Goal: Task Accomplishment & Management: Use online tool/utility

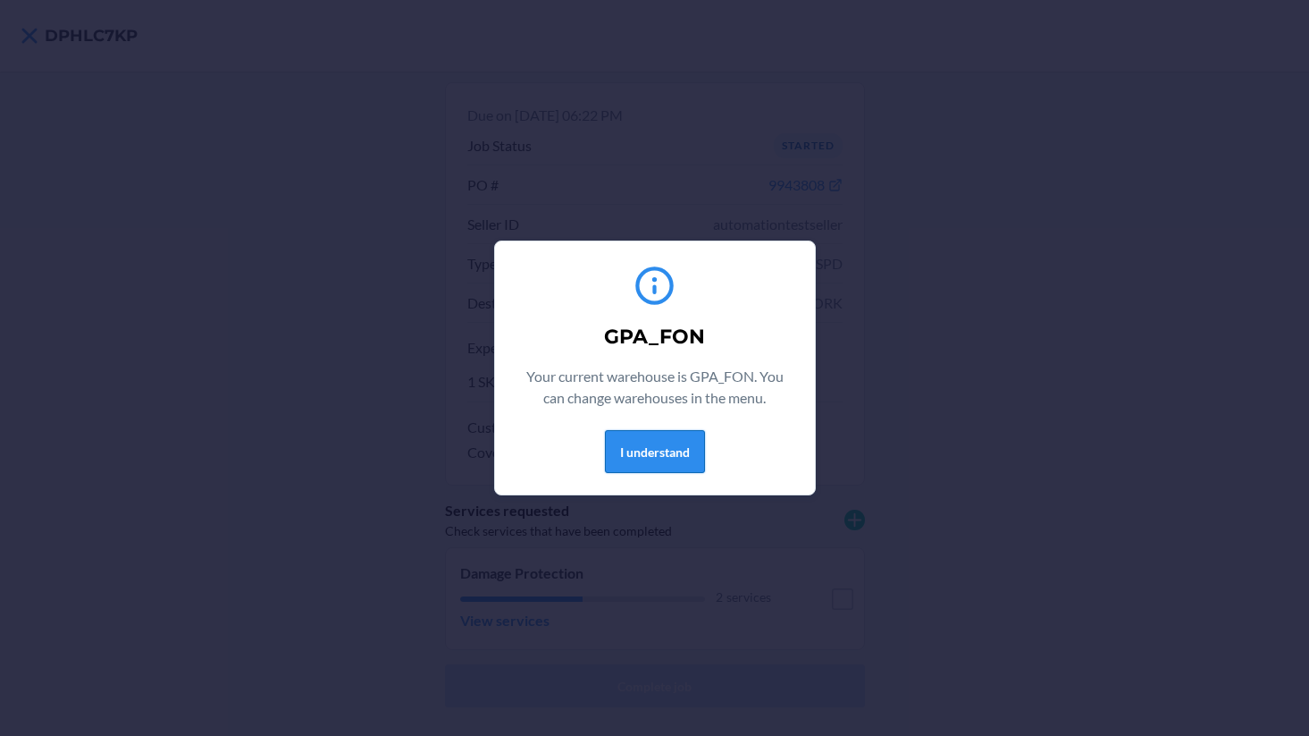
click at [670, 465] on button "I understand" at bounding box center [655, 451] width 100 height 43
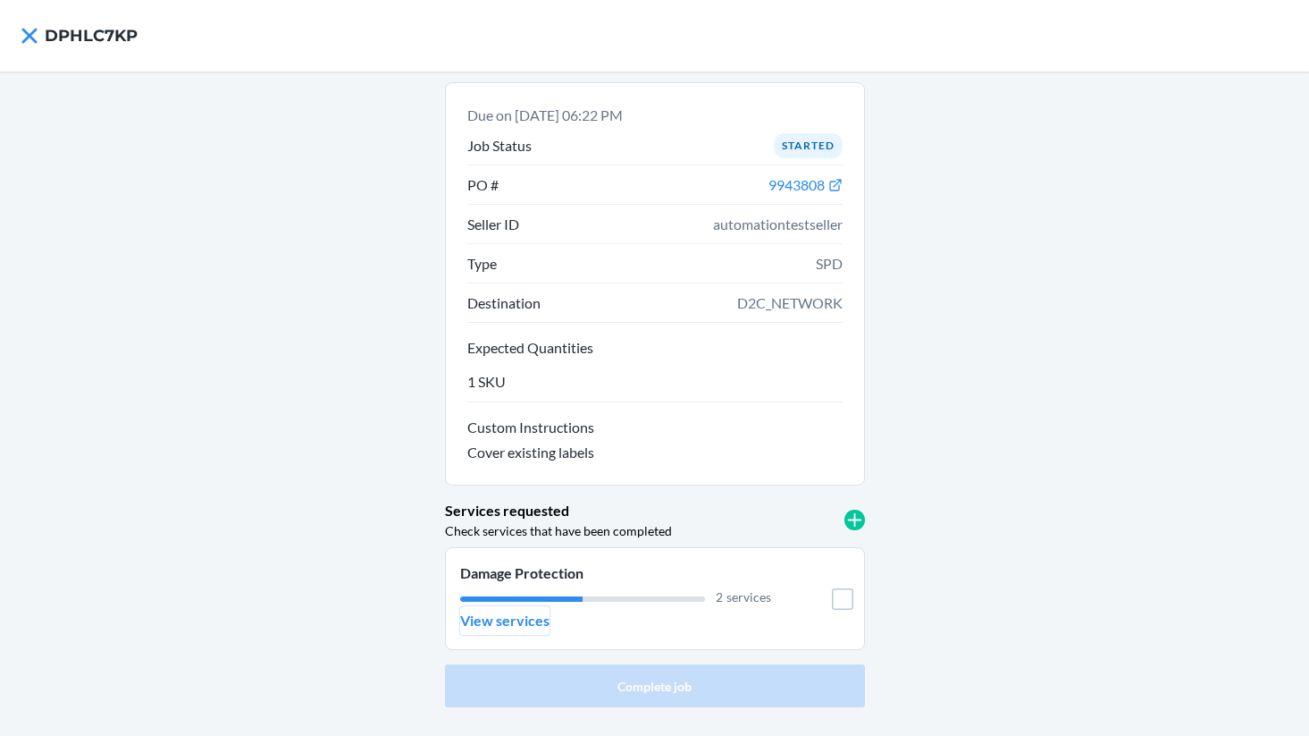
click at [518, 619] on p "View services" at bounding box center [504, 620] width 89 height 21
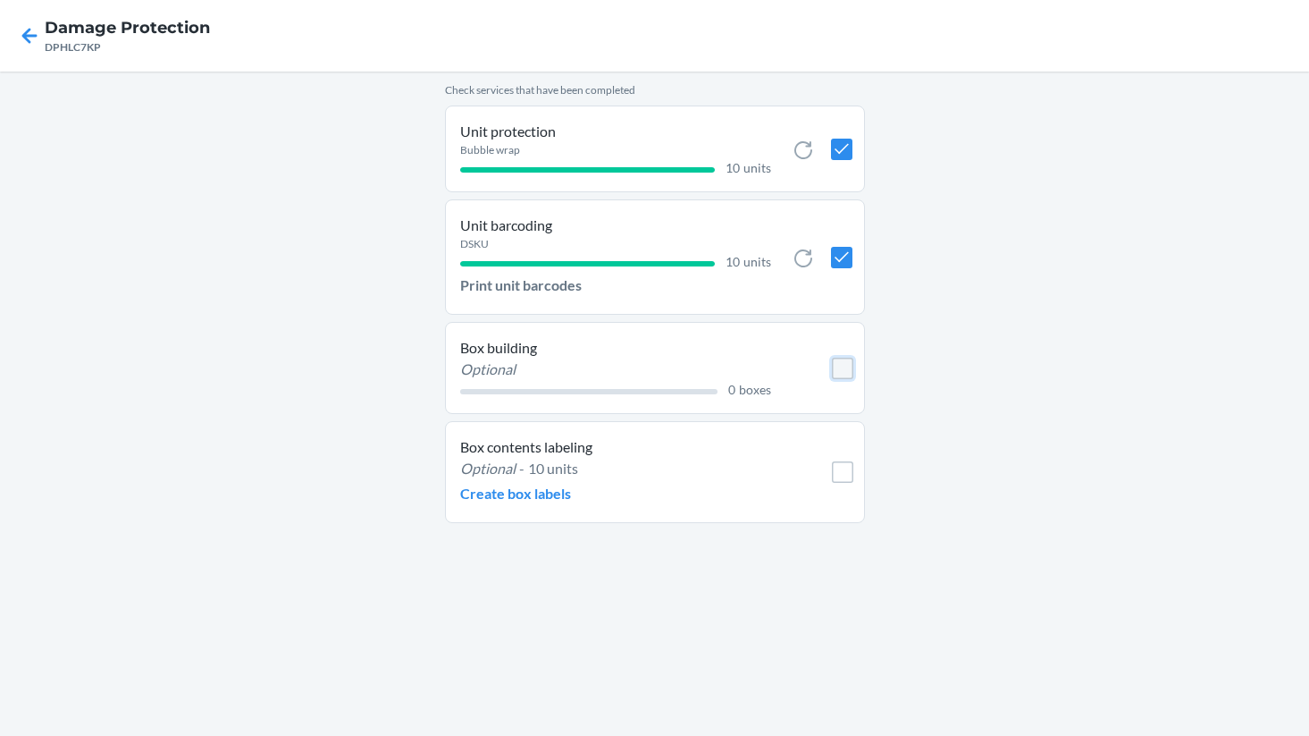
click at [844, 372] on input "checkbox" at bounding box center [842, 368] width 21 height 21
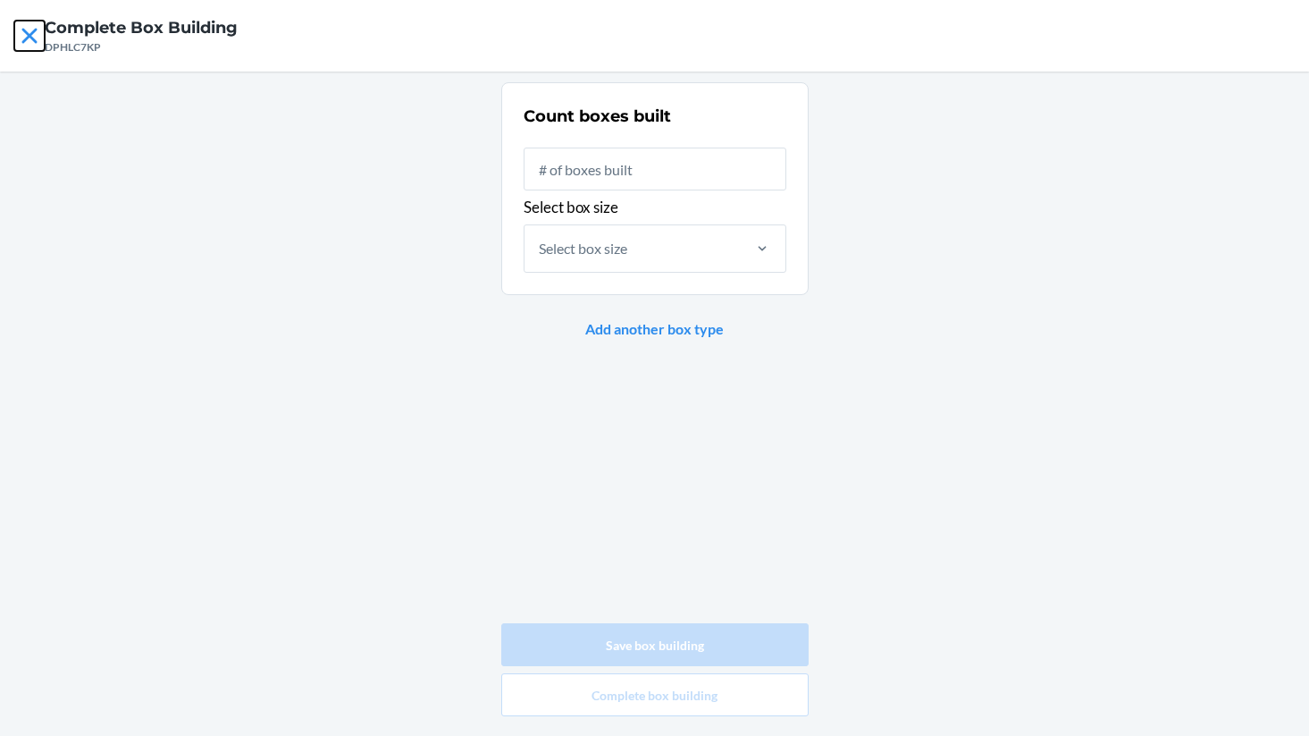
click at [26, 42] on icon at bounding box center [29, 36] width 30 height 30
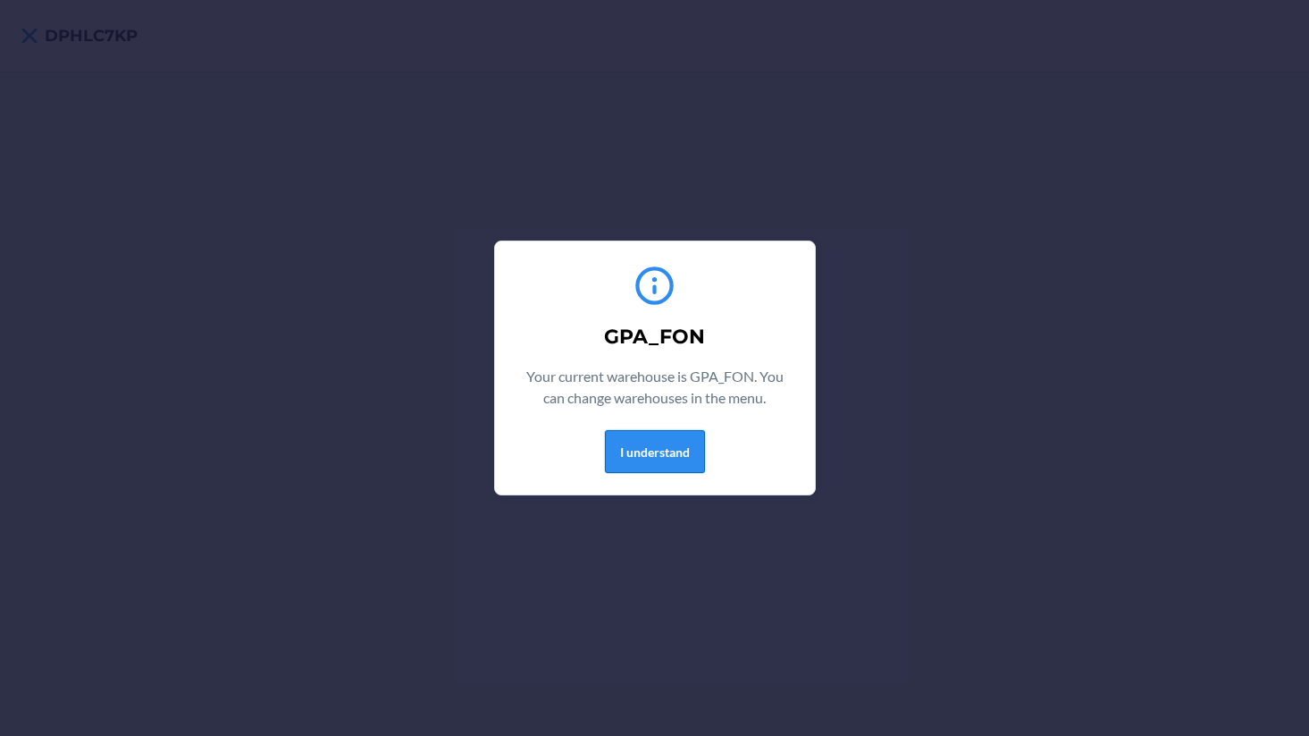
click at [629, 435] on button "I understand" at bounding box center [655, 451] width 100 height 43
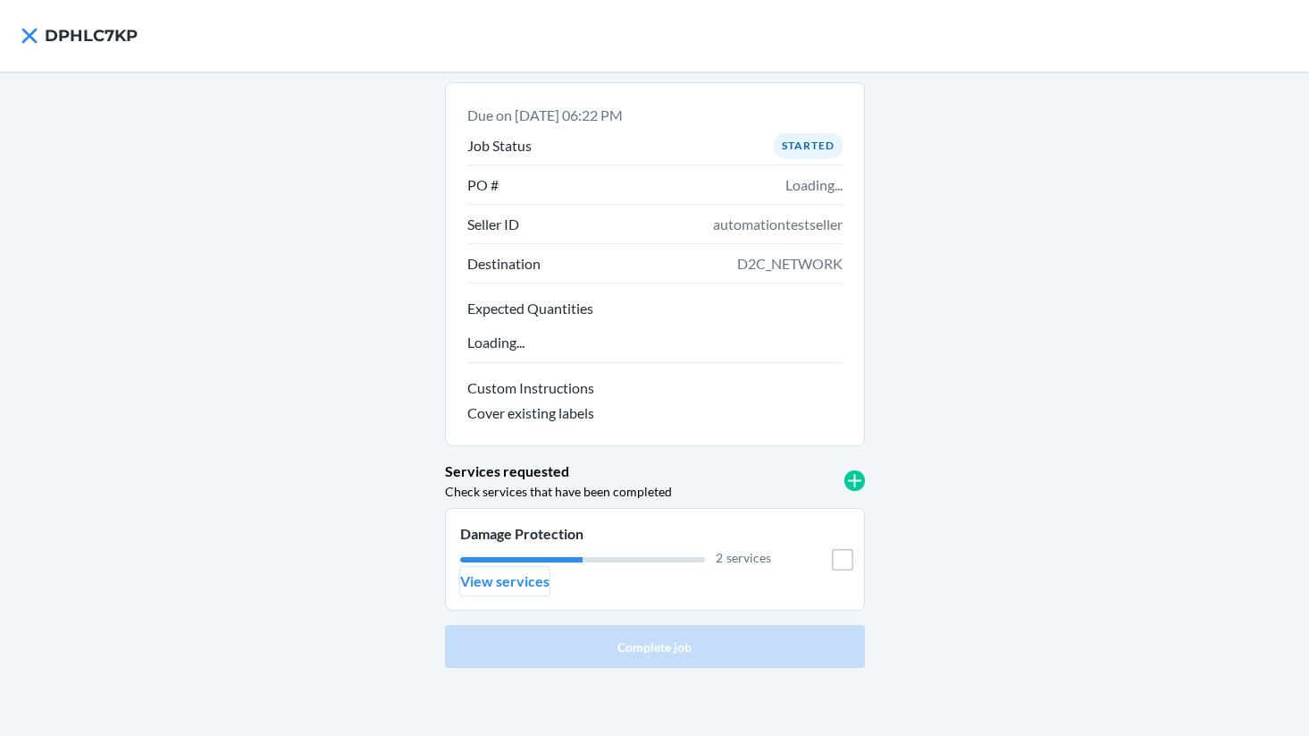
click at [520, 580] on p "View services" at bounding box center [504, 580] width 89 height 21
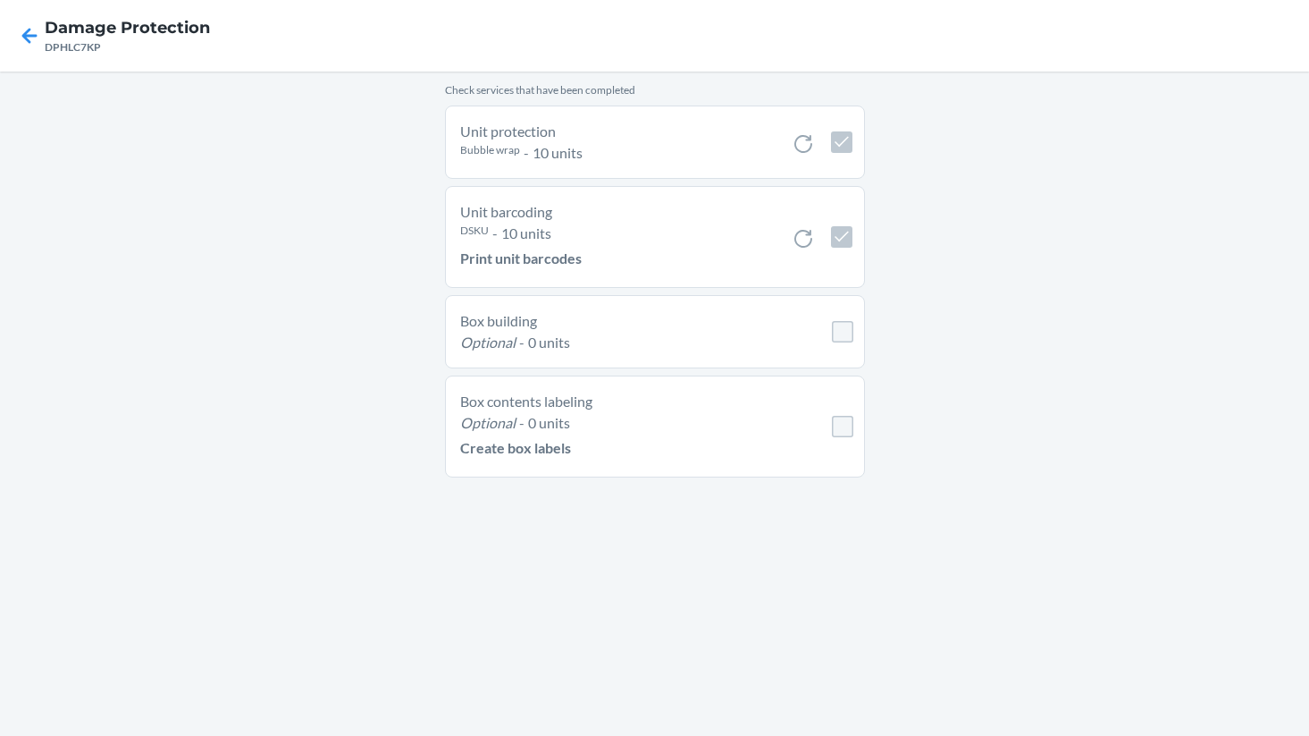
click at [519, 280] on li "Unit barcoding DSKU - 10 units Print unit barcodes" at bounding box center [655, 237] width 420 height 102
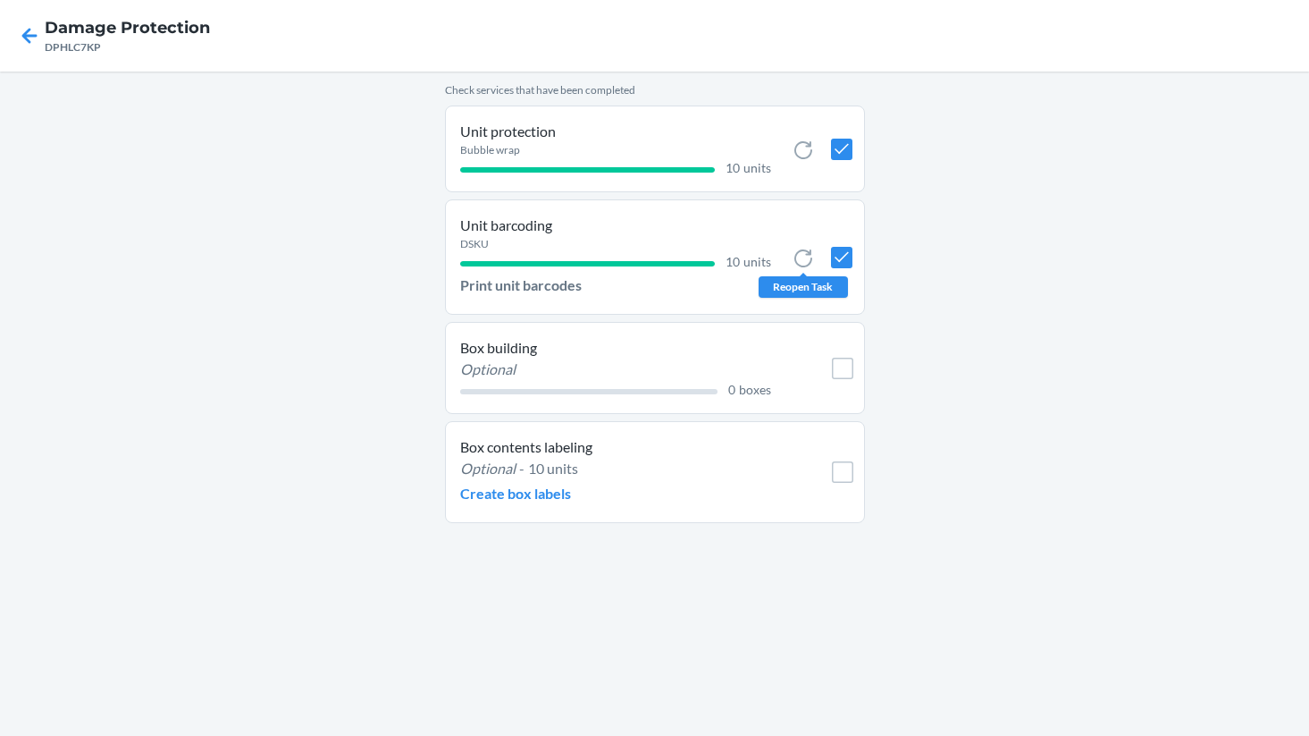
click at [805, 260] on icon at bounding box center [803, 258] width 21 height 21
checkbox input "false"
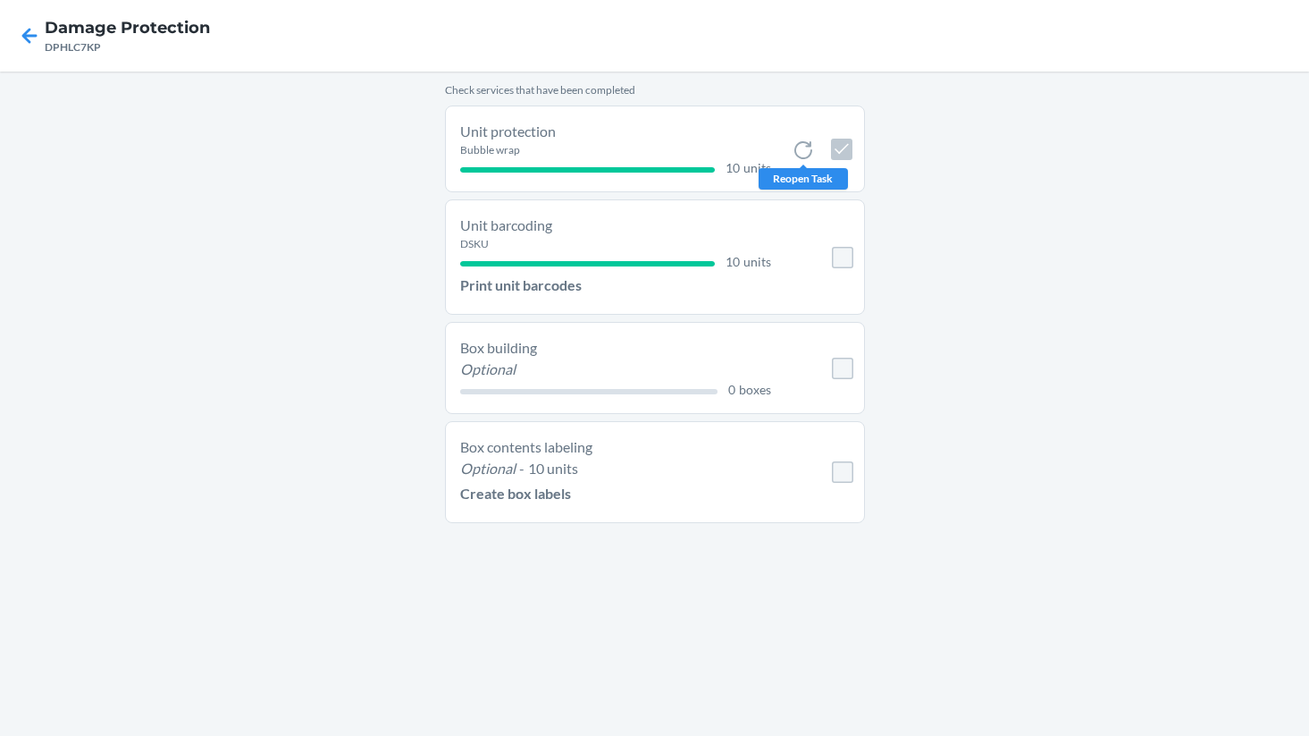
click at [804, 153] on icon at bounding box center [803, 149] width 21 height 21
checkbox input "false"
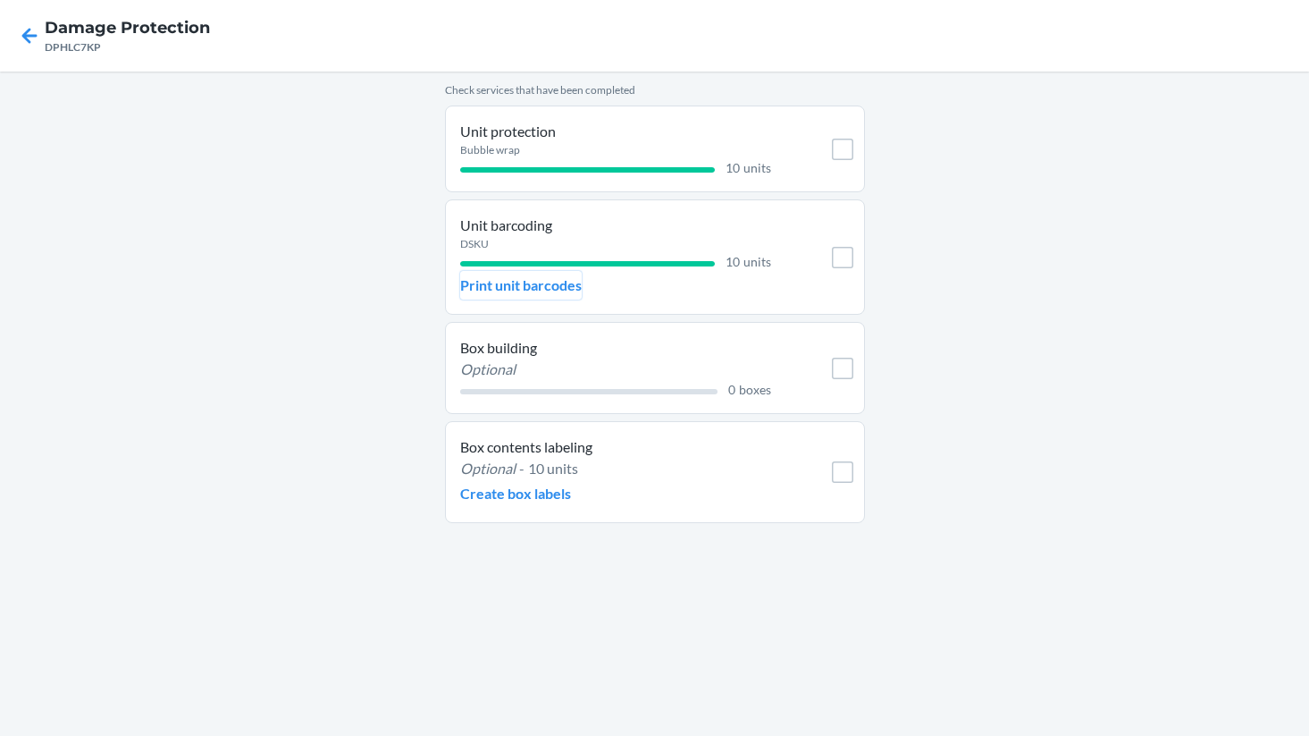
click at [543, 284] on p "Print unit barcodes" at bounding box center [521, 284] width 122 height 21
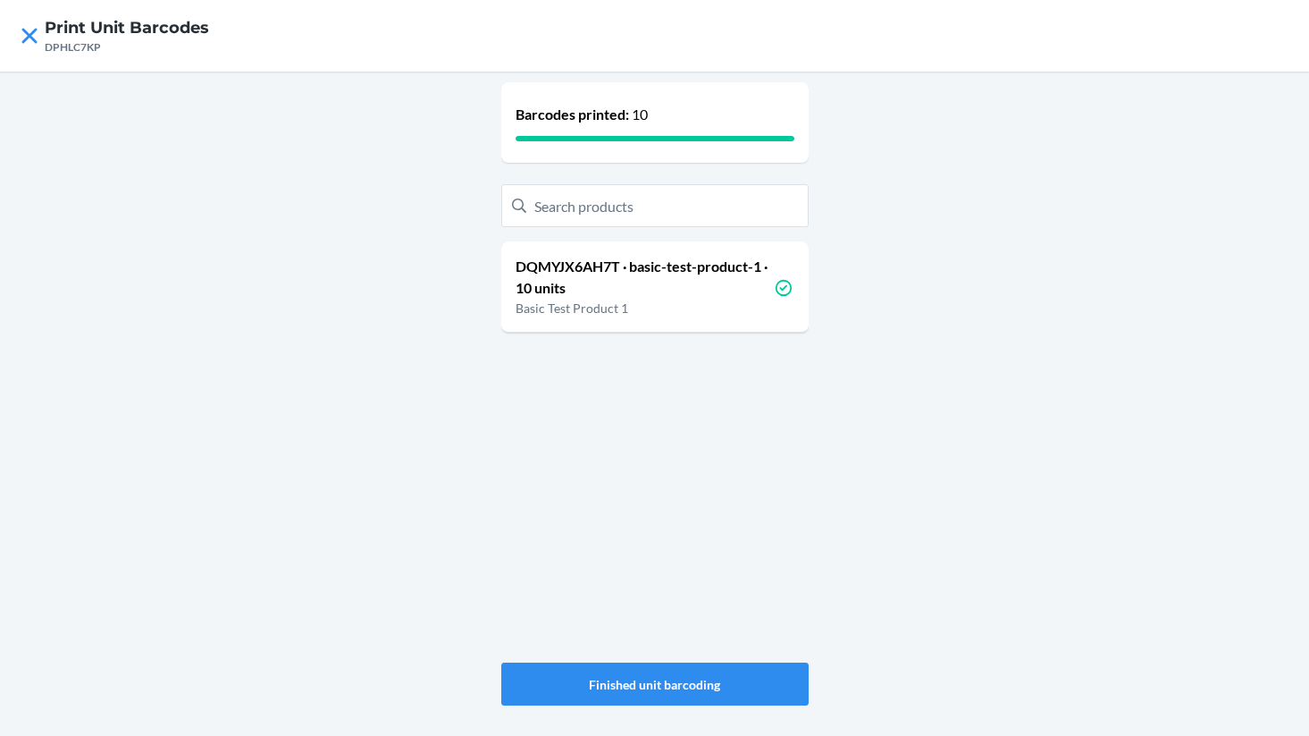
click at [621, 284] on p "DQMYJX6AH7T · basic-test-product-1 · 10 units" at bounding box center [645, 277] width 258 height 43
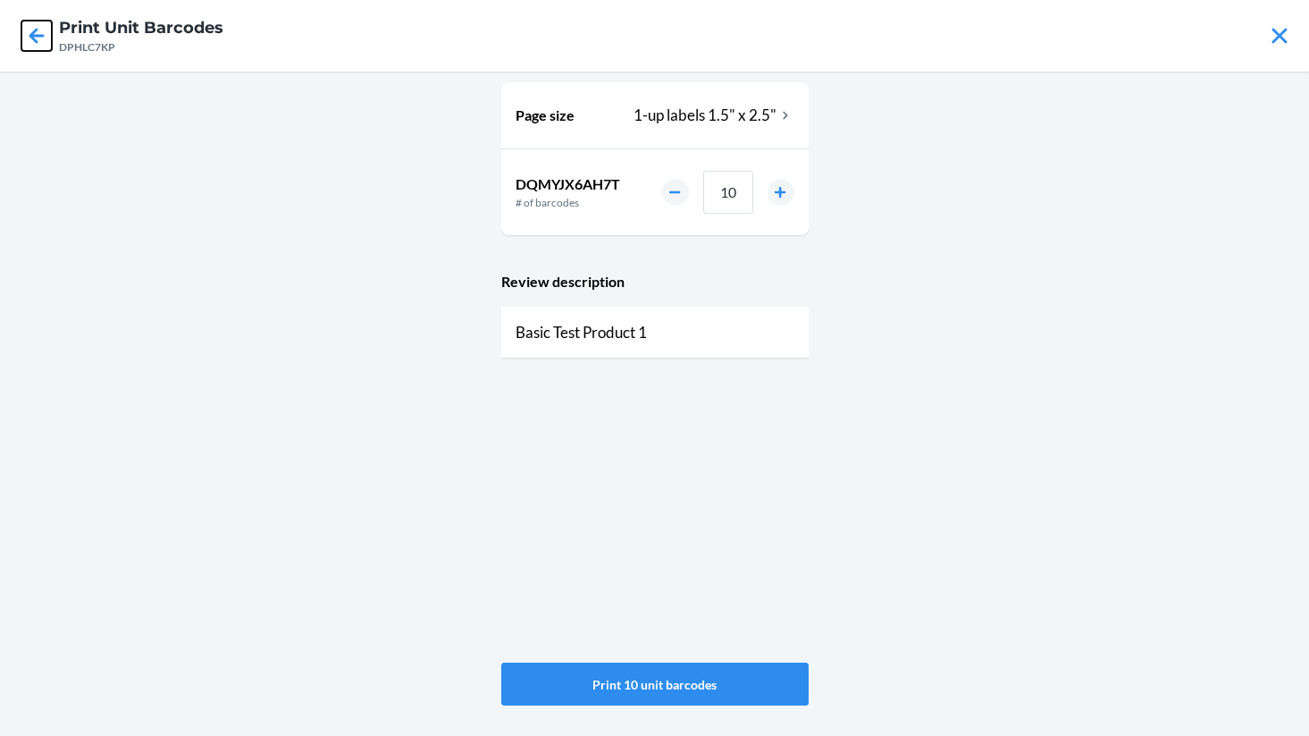
click at [46, 33] on icon at bounding box center [36, 36] width 30 height 30
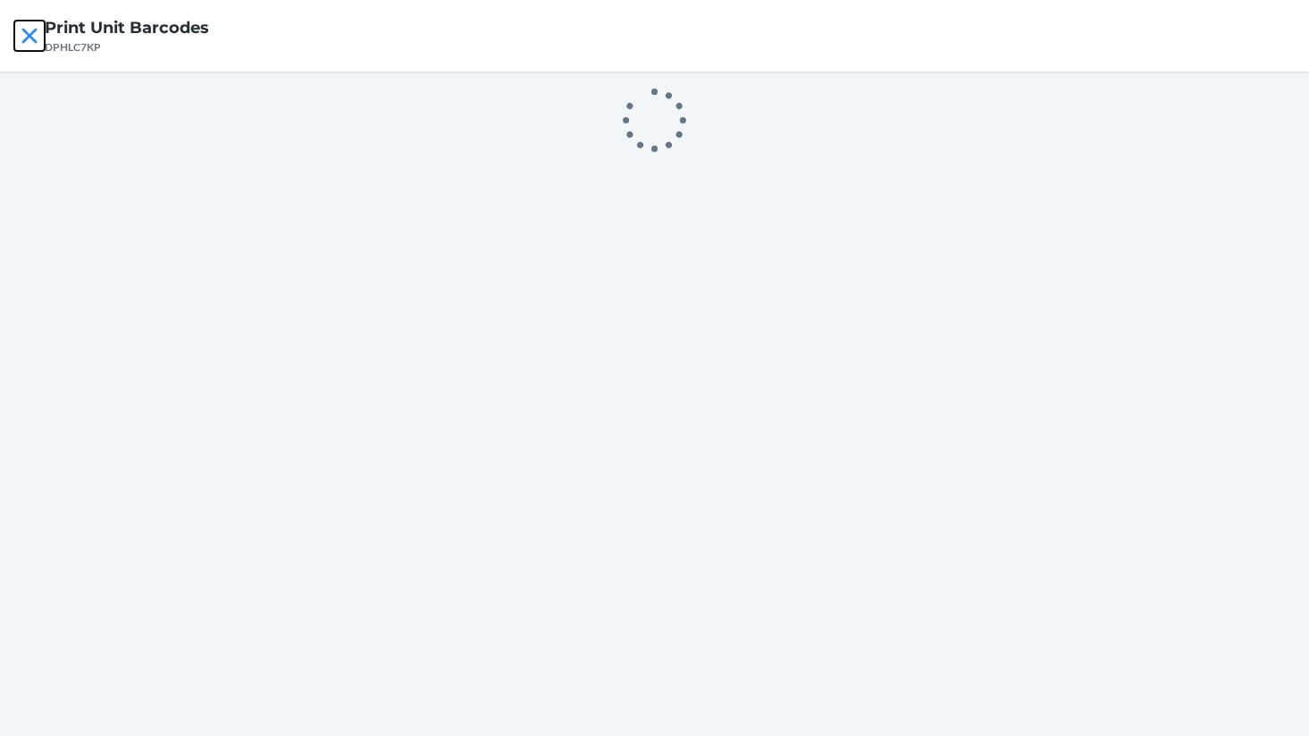
click at [28, 40] on icon at bounding box center [29, 36] width 30 height 30
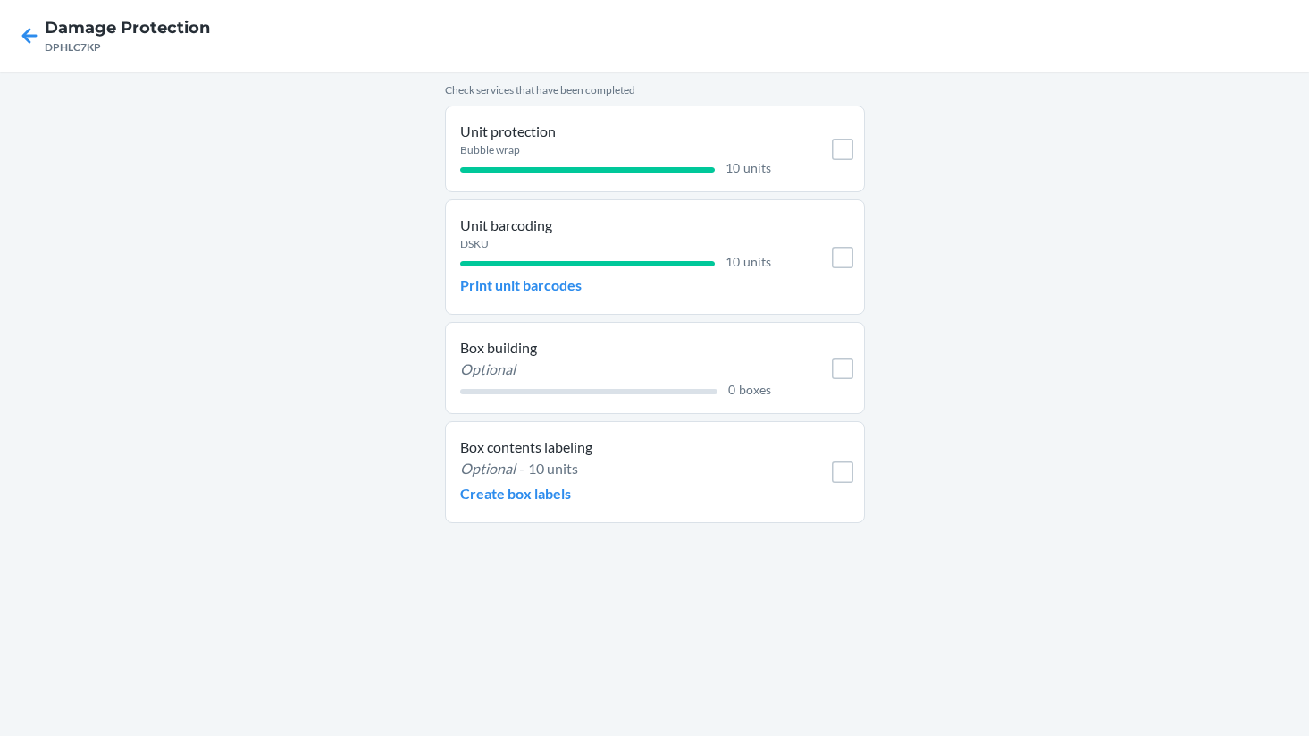
click at [844, 237] on li "Unit barcoding DSKU 10 units Print unit barcodes" at bounding box center [655, 256] width 420 height 115
click at [840, 257] on input "checkbox" at bounding box center [842, 257] width 21 height 21
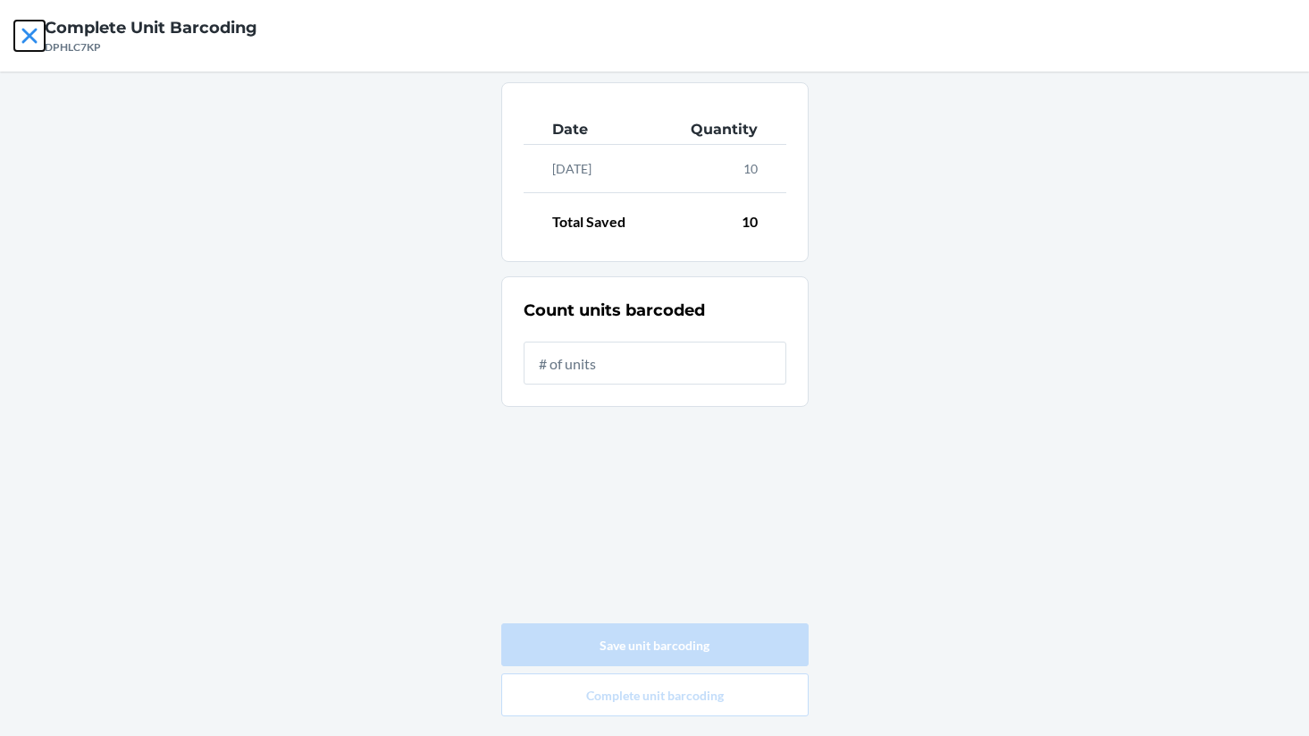
click at [31, 33] on icon at bounding box center [28, 35] width 15 height 15
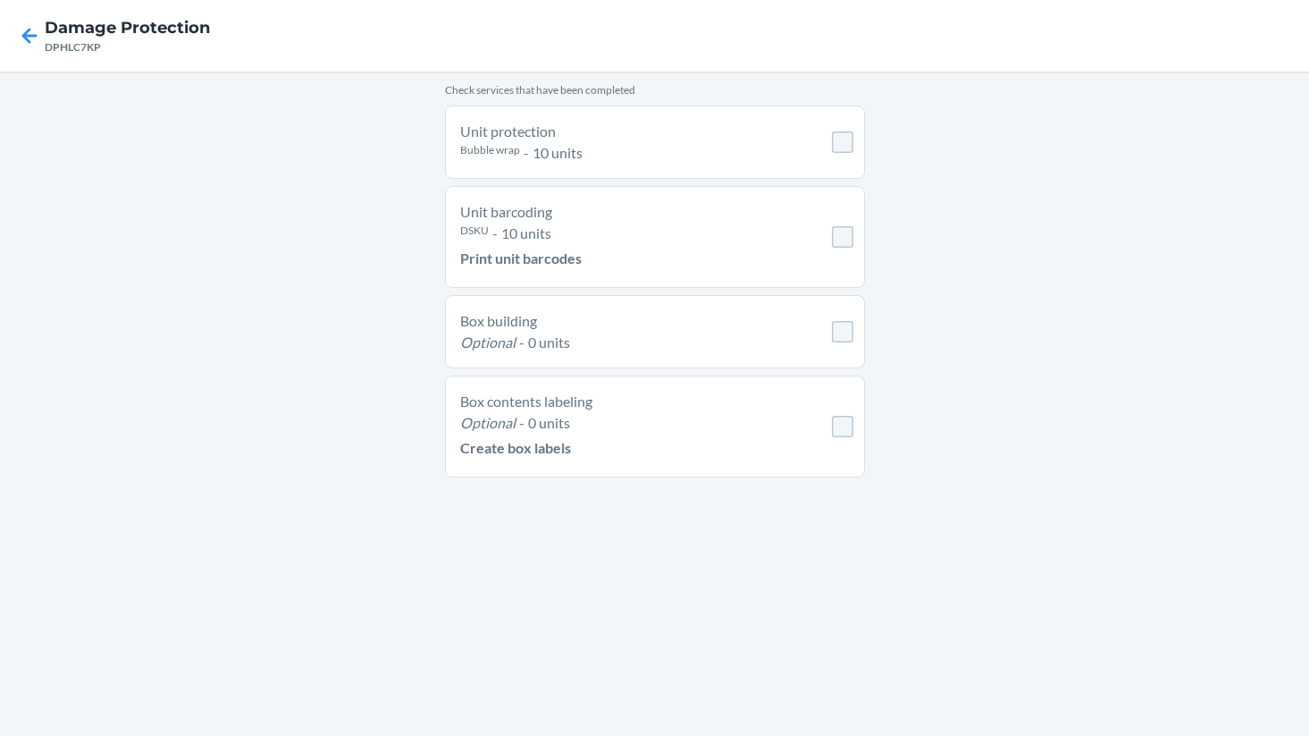
click at [855, 422] on li "Box contents labeling Optional - 0 units Create box labels" at bounding box center [655, 426] width 420 height 102
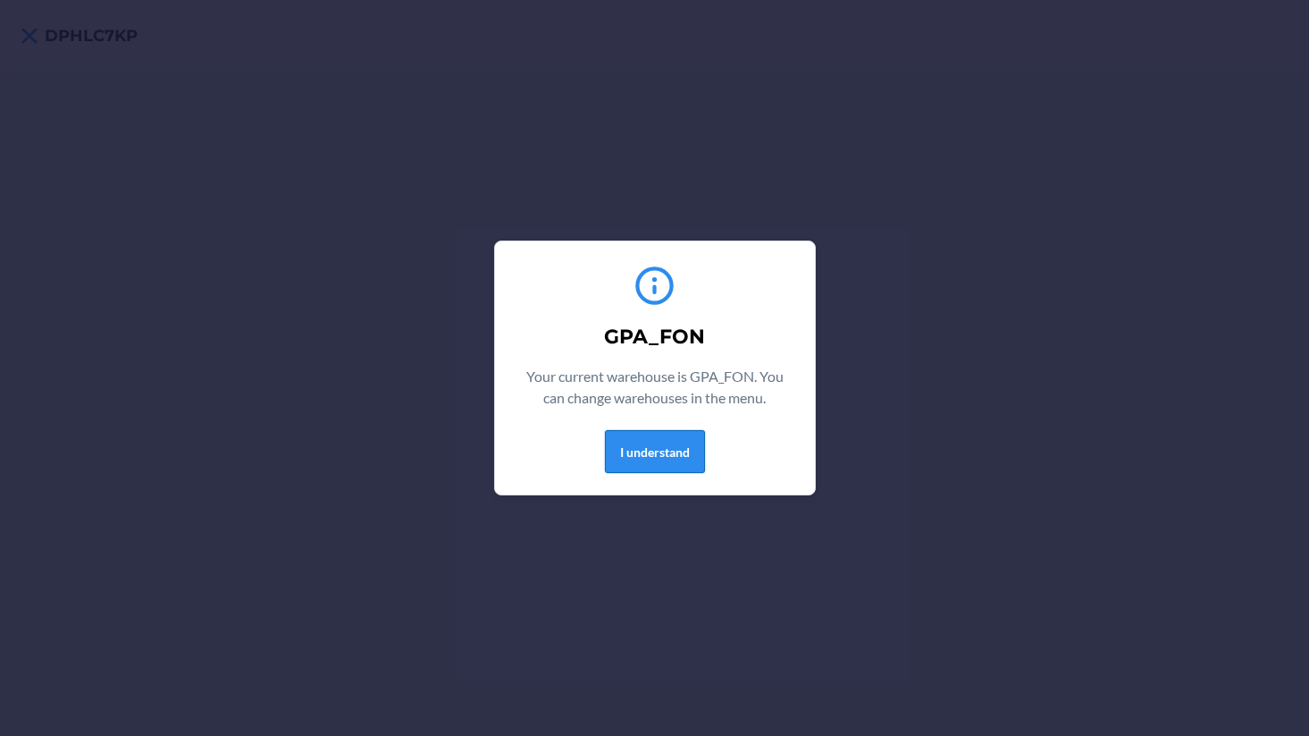
click at [626, 463] on button "I understand" at bounding box center [655, 451] width 100 height 43
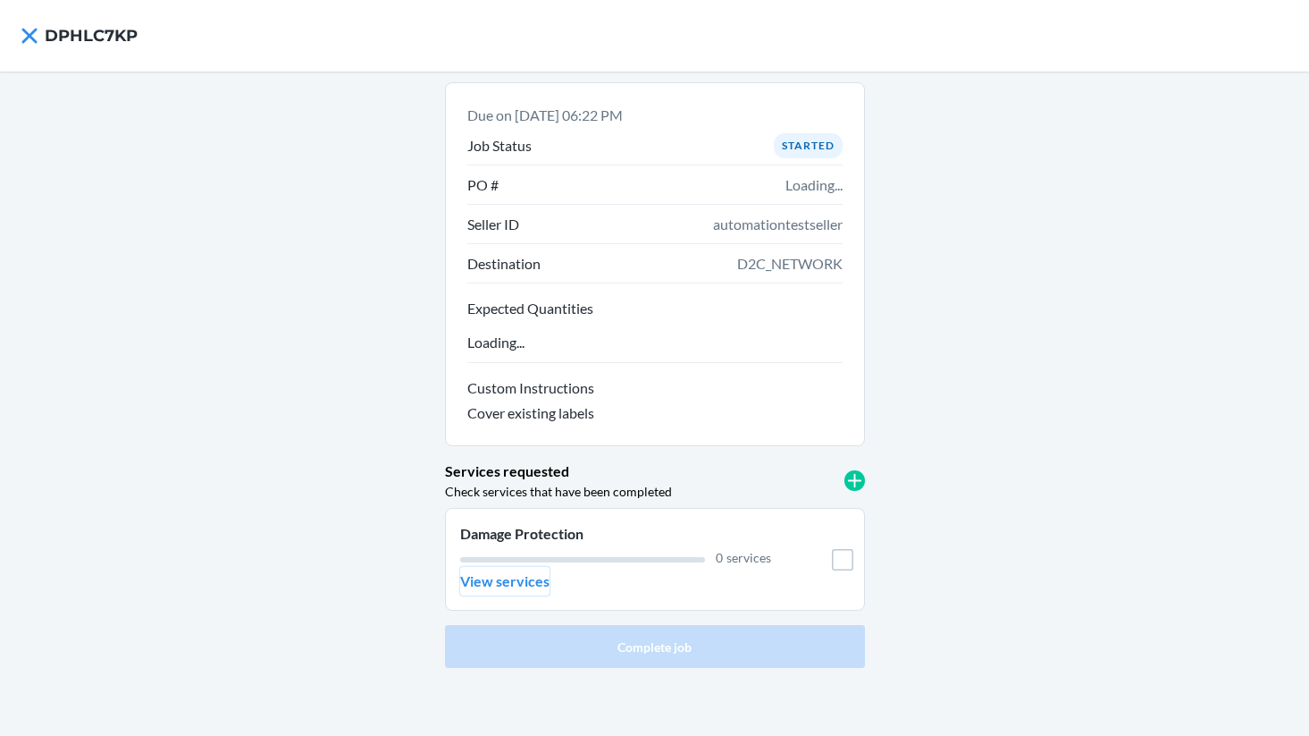
click at [519, 591] on p "View services" at bounding box center [504, 580] width 89 height 21
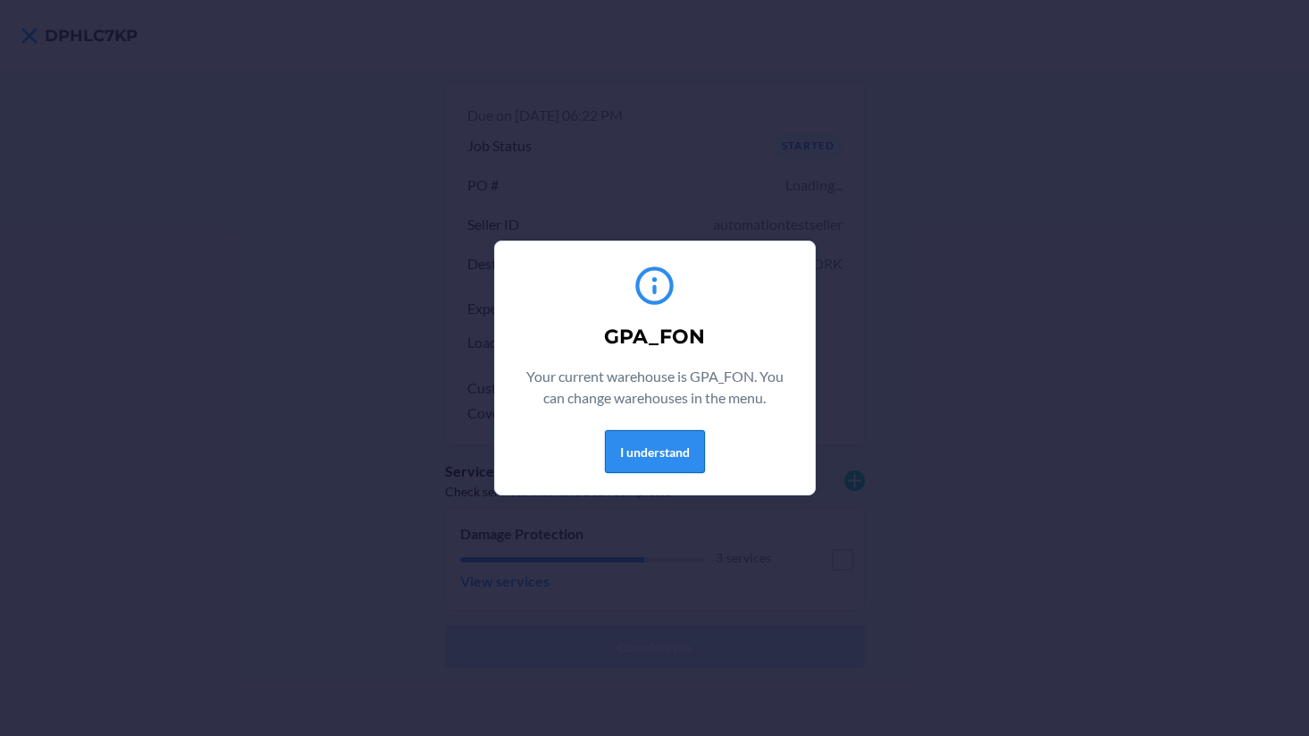
click at [644, 441] on button "I understand" at bounding box center [655, 451] width 100 height 43
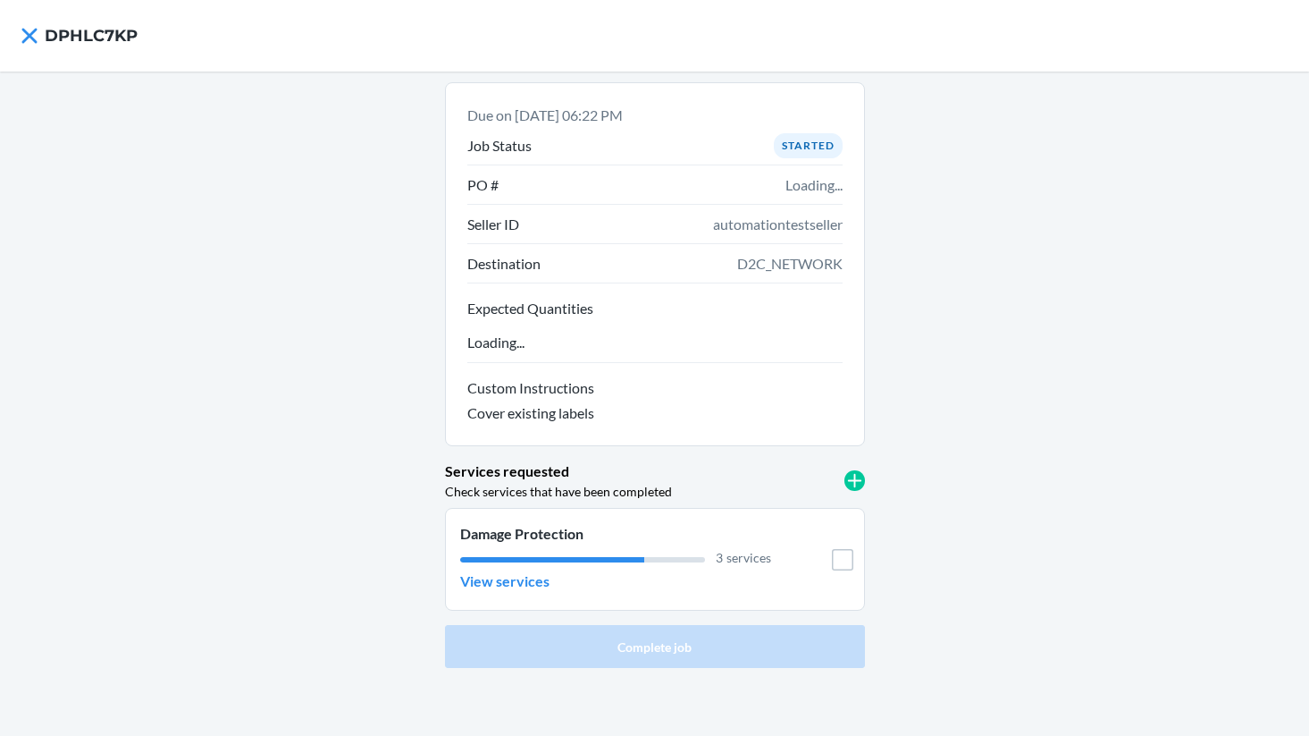
click at [504, 598] on li "Damage Protection 3 services View services" at bounding box center [655, 559] width 420 height 103
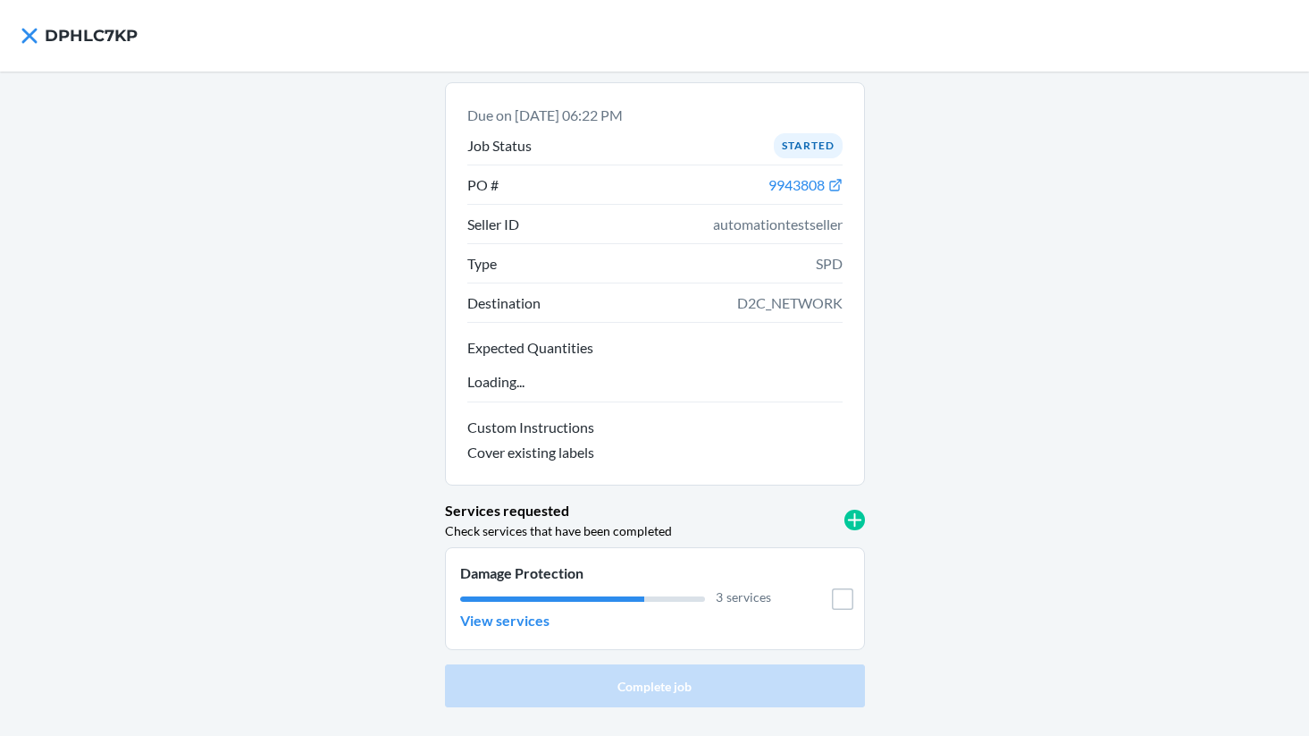
click at [504, 591] on div "3 services" at bounding box center [616, 596] width 312 height 19
click at [496, 621] on p "View services" at bounding box center [504, 620] width 89 height 21
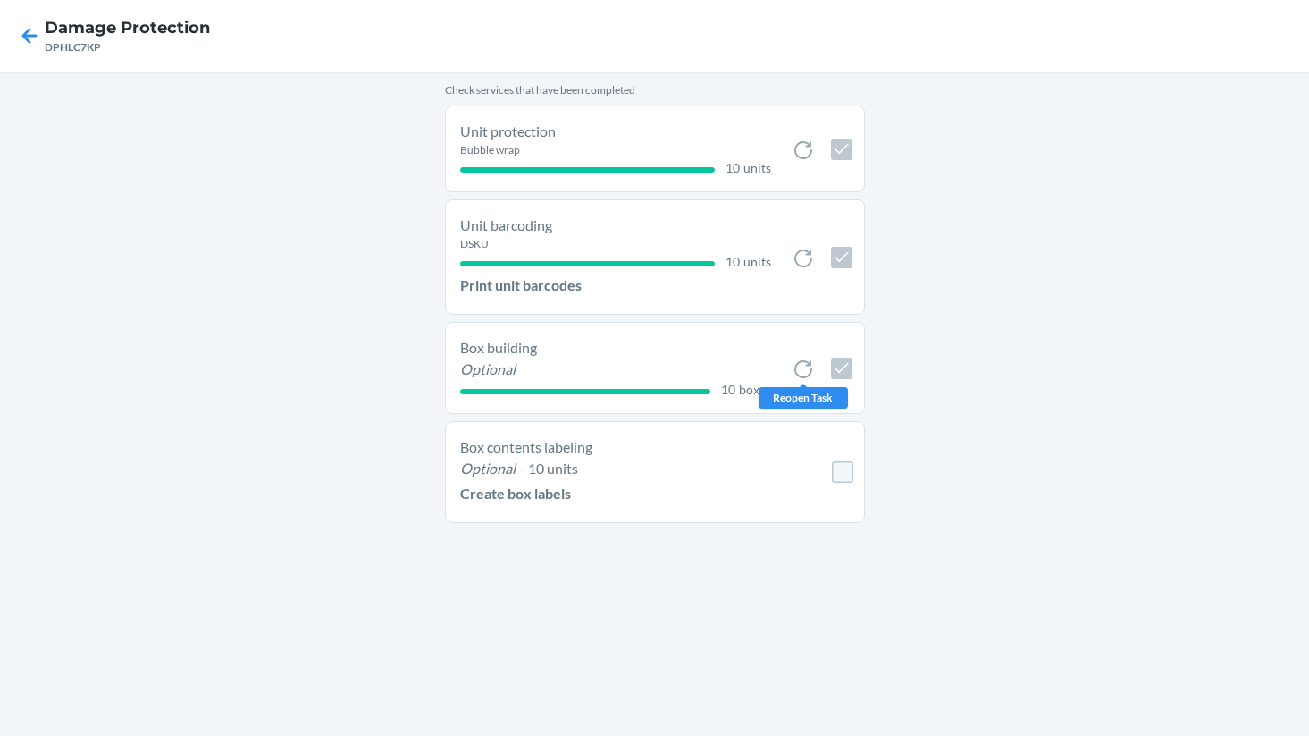
click at [805, 334] on li "Box building Optional 10 boxes Reopen Task" at bounding box center [655, 368] width 420 height 92
click at [799, 377] on icon at bounding box center [803, 368] width 21 height 21
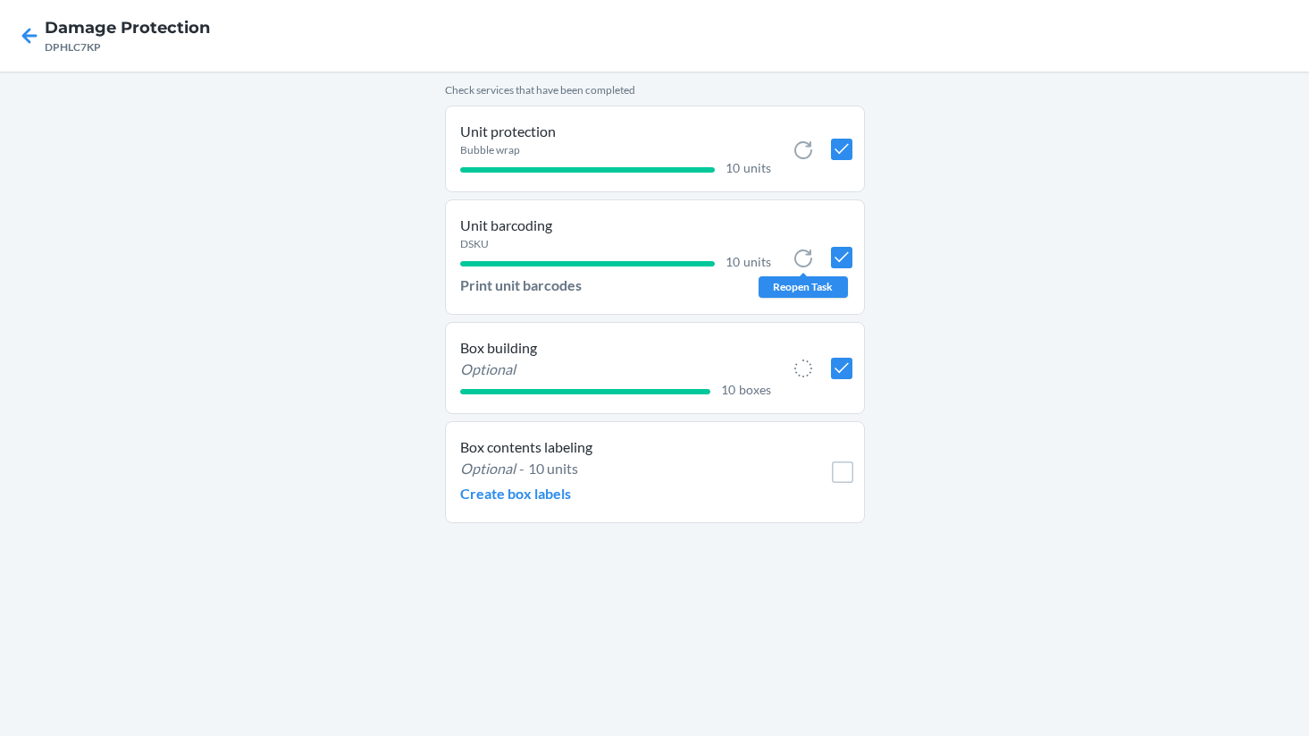
click at [803, 258] on icon at bounding box center [803, 258] width 21 height 21
checkbox input "false"
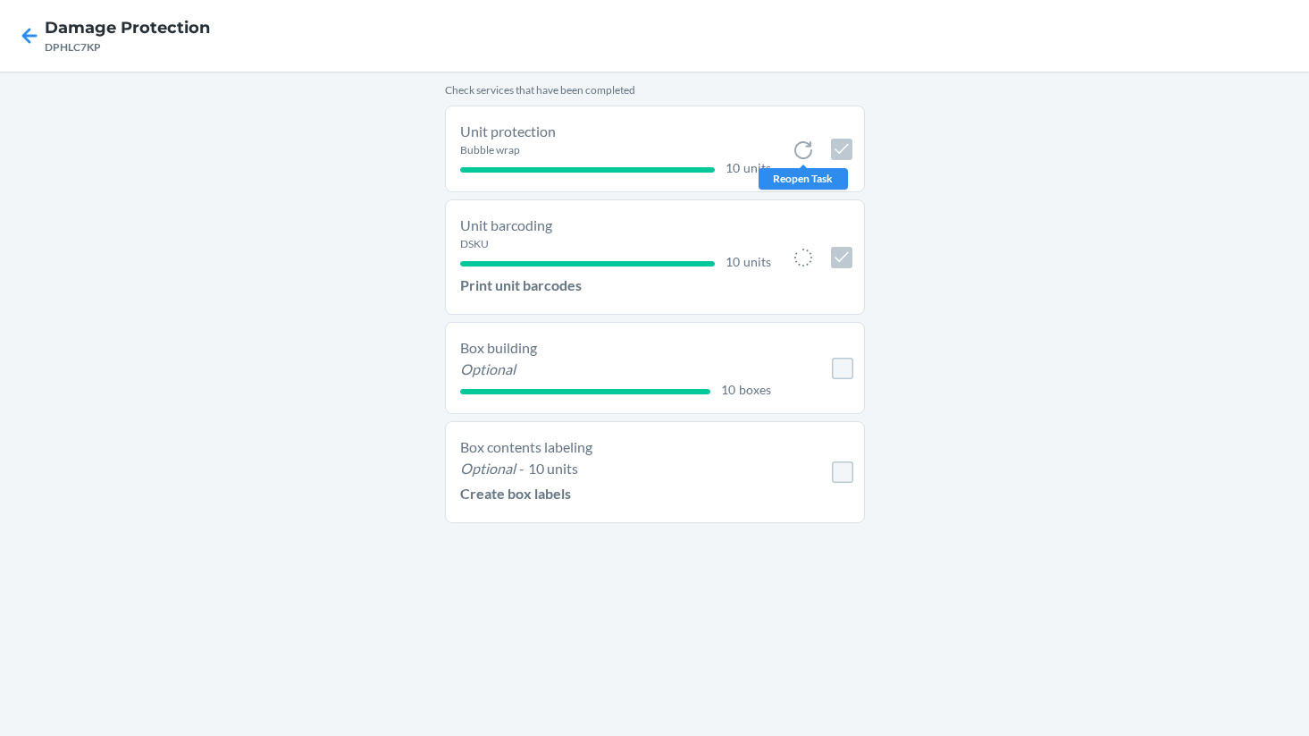
click at [805, 157] on icon at bounding box center [804, 150] width 18 height 18
checkbox input "false"
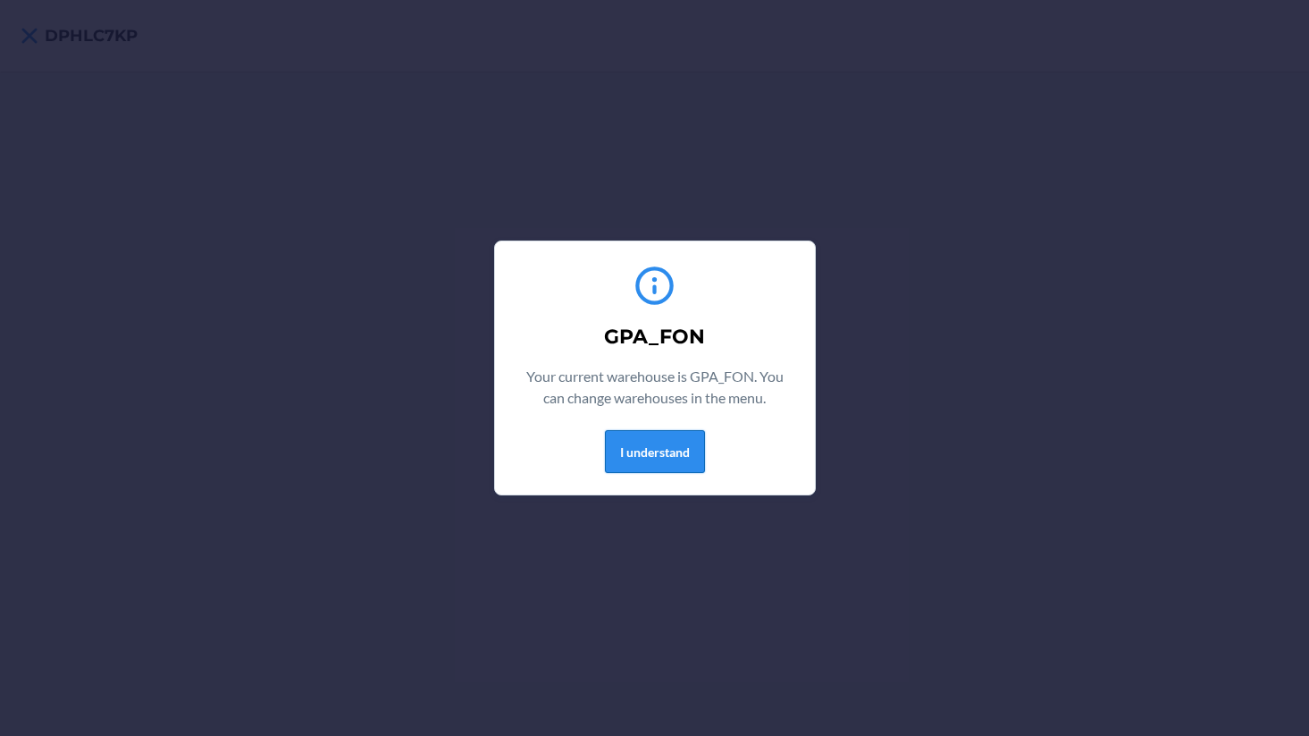
click at [641, 442] on button "I understand" at bounding box center [655, 451] width 100 height 43
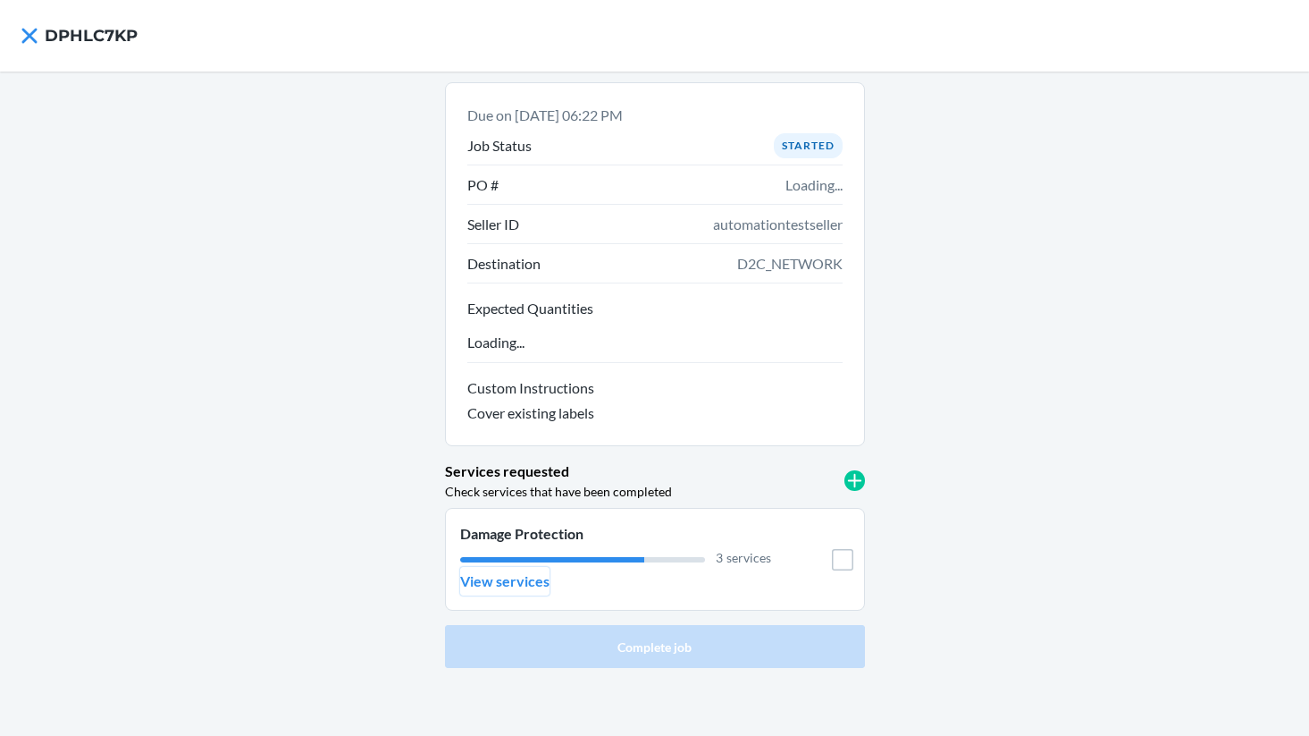
click at [524, 585] on p "View services" at bounding box center [504, 580] width 89 height 21
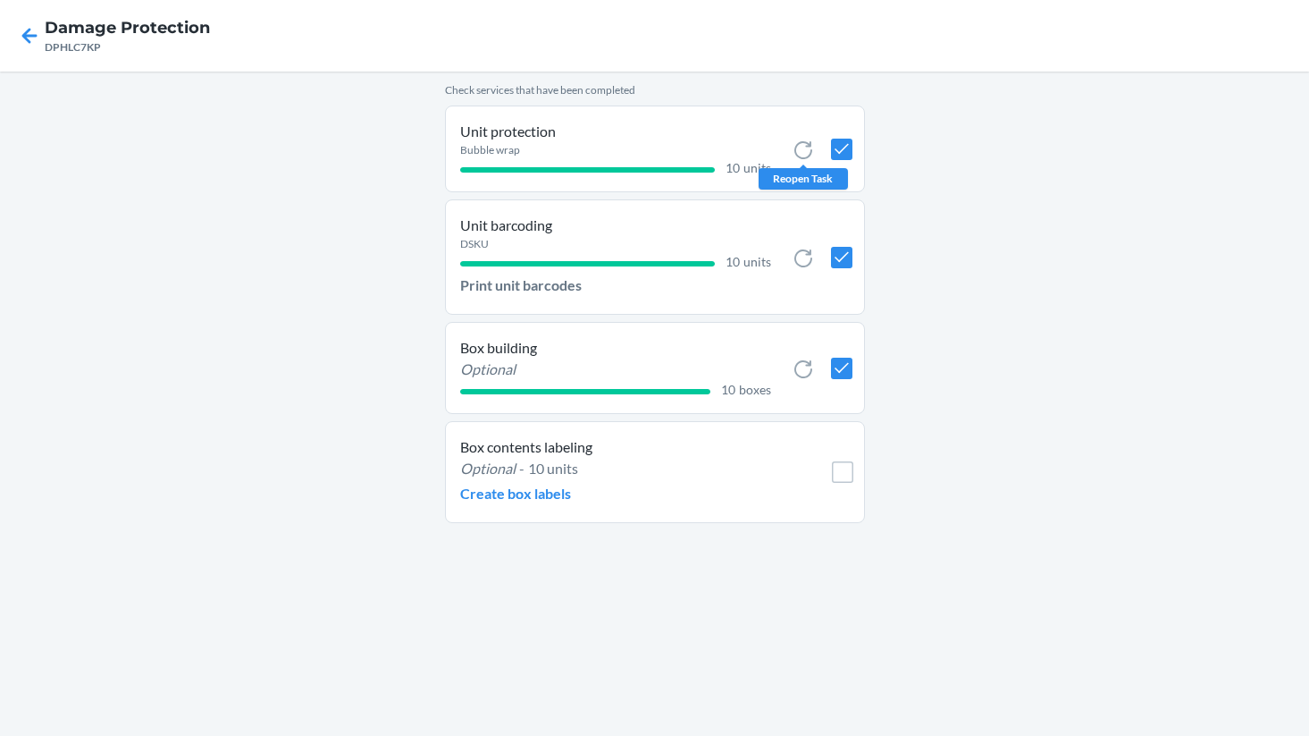
click at [796, 152] on icon at bounding box center [803, 149] width 21 height 21
click at [802, 261] on icon at bounding box center [803, 258] width 21 height 21
click at [804, 371] on icon at bounding box center [803, 368] width 21 height 21
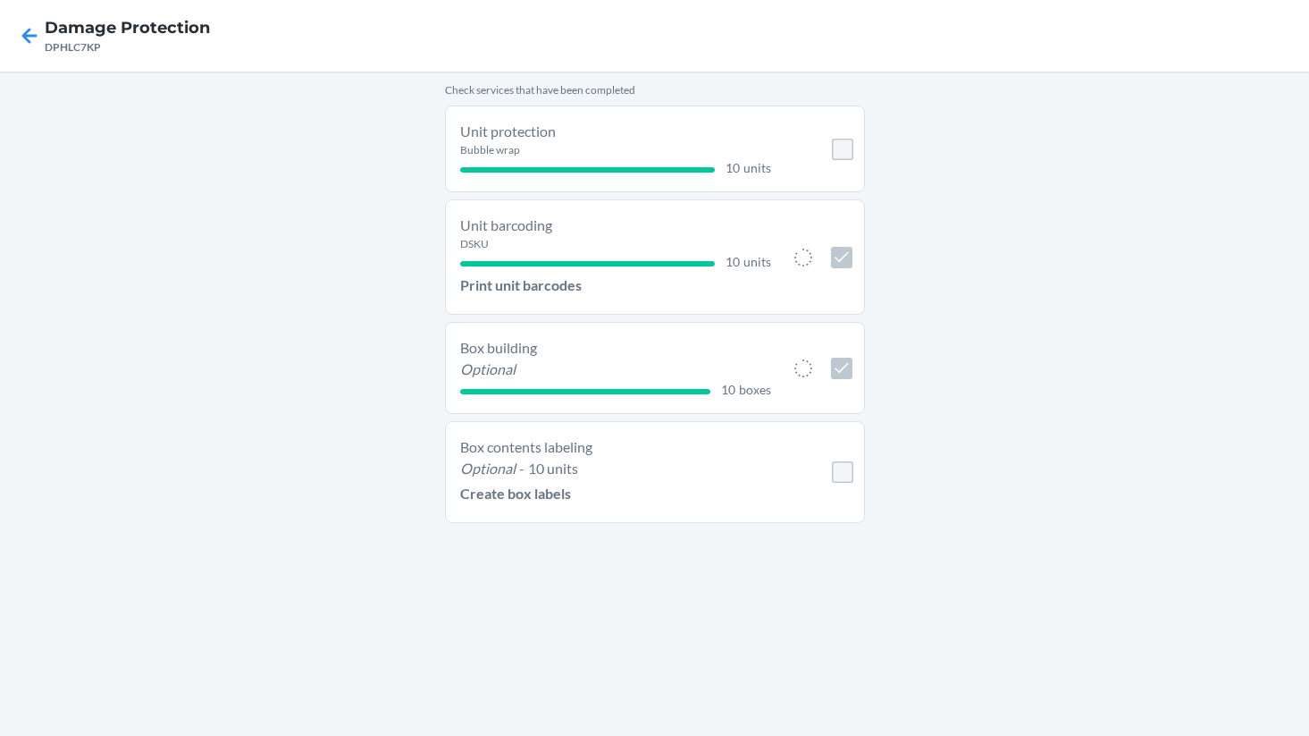
checkbox input "true"
checkbox input "false"
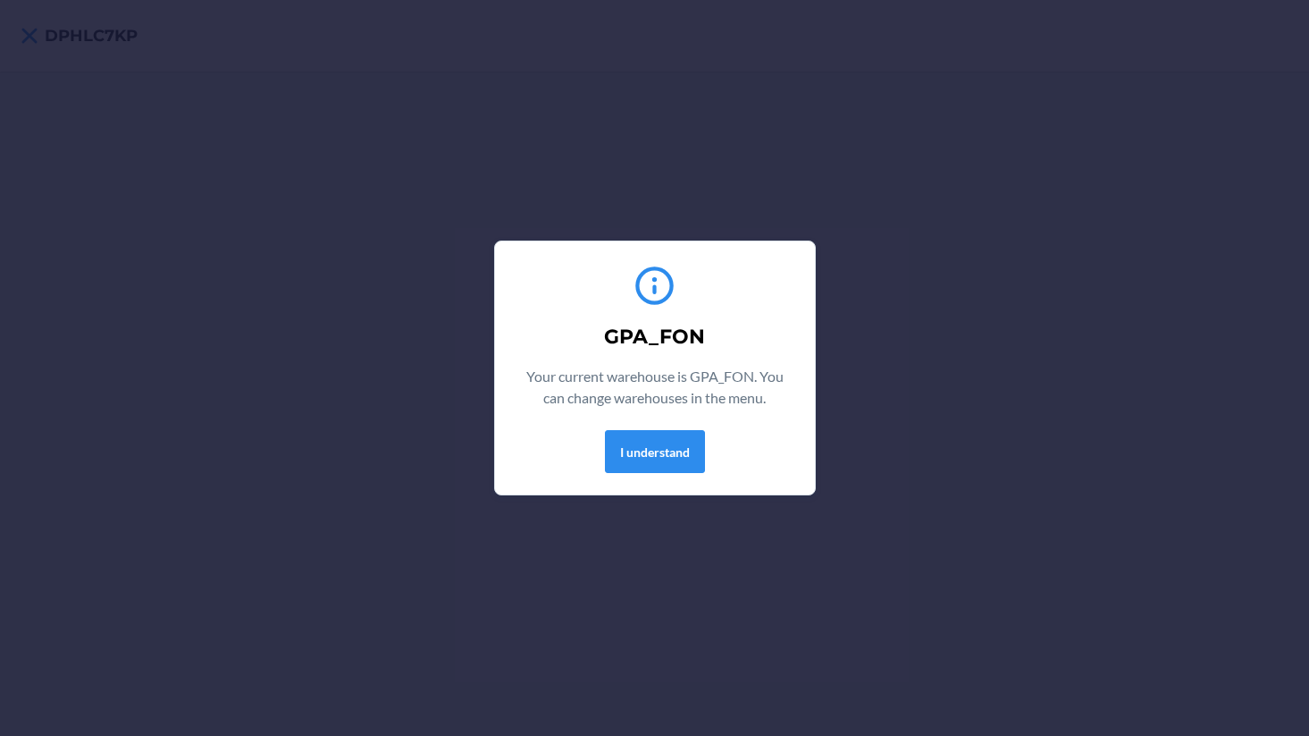
click at [640, 473] on div "GPA_FON Your current warehouse is GPA_FON. You can change warehouses in the men…" at bounding box center [655, 368] width 277 height 224
click at [644, 450] on button "I understand" at bounding box center [655, 451] width 100 height 43
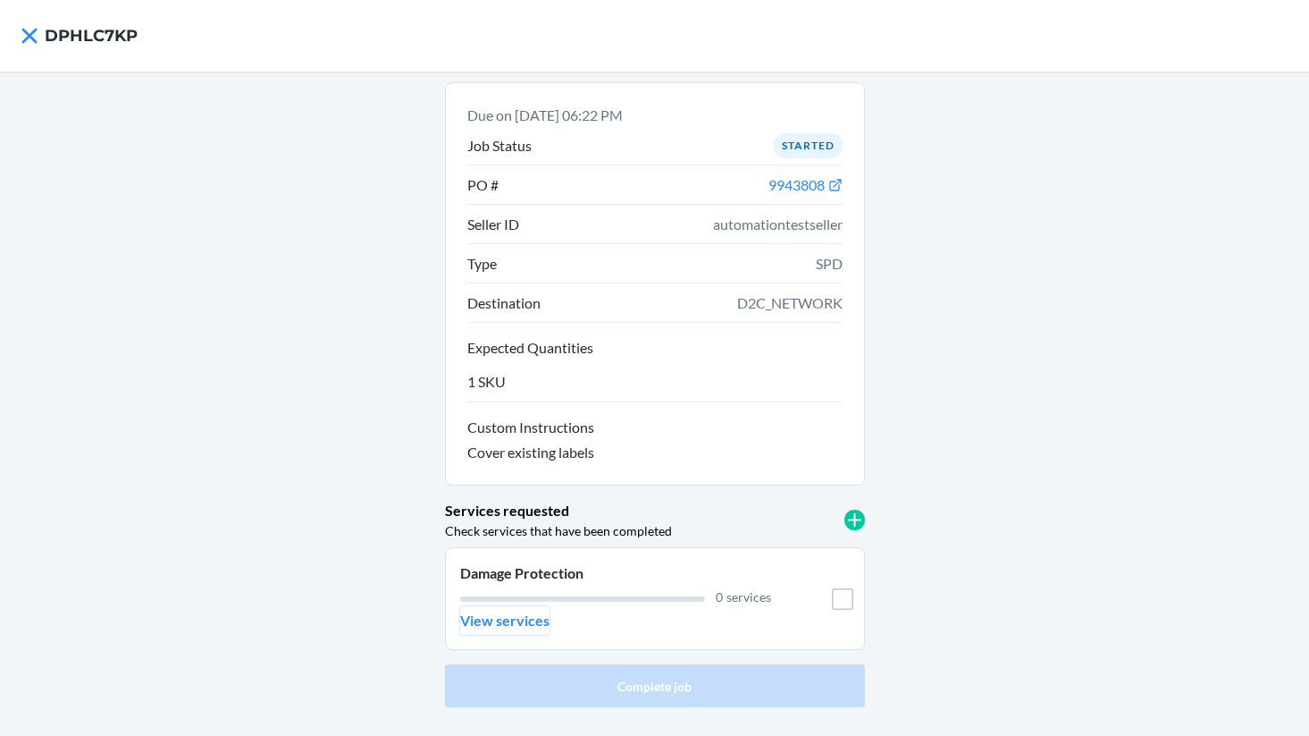
click at [500, 606] on button "View services" at bounding box center [504, 620] width 89 height 29
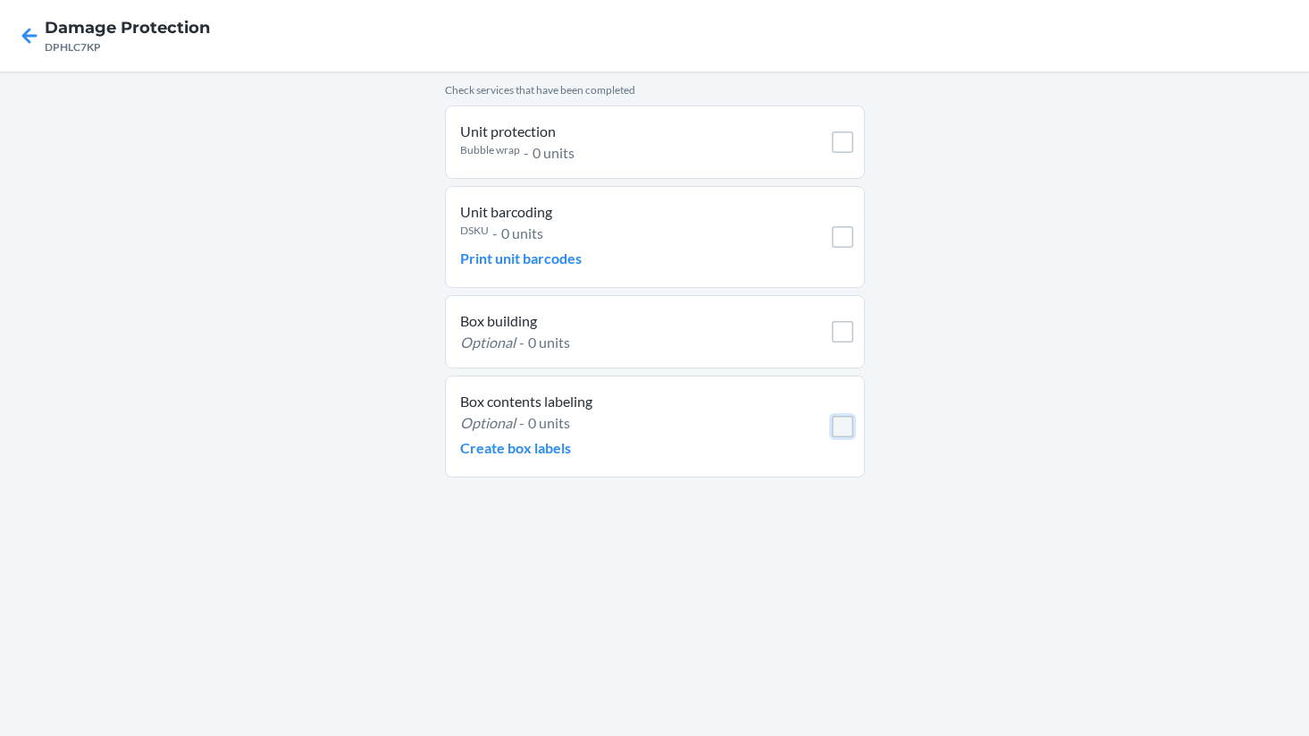
click at [838, 429] on li "Box contents labeling Optional - 0 units Create box labels" at bounding box center [655, 426] width 420 height 102
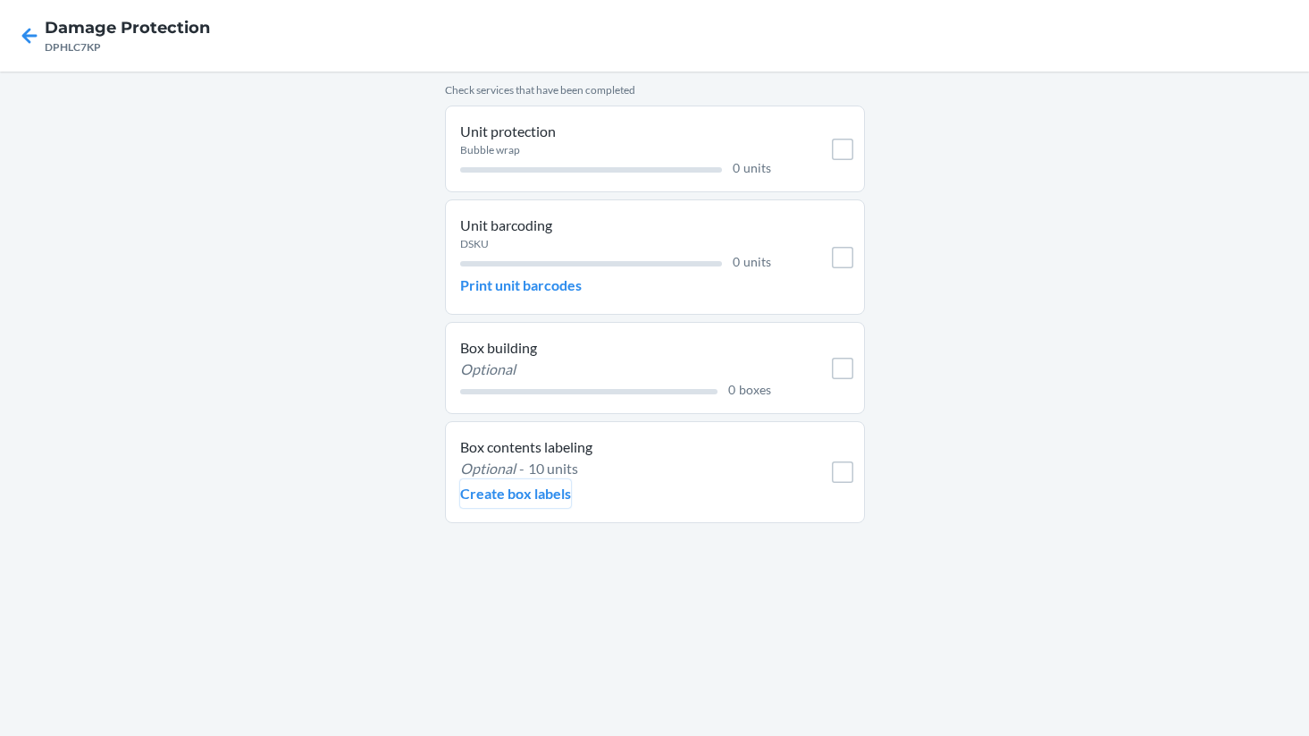
click at [501, 483] on p "Create box labels" at bounding box center [515, 493] width 111 height 21
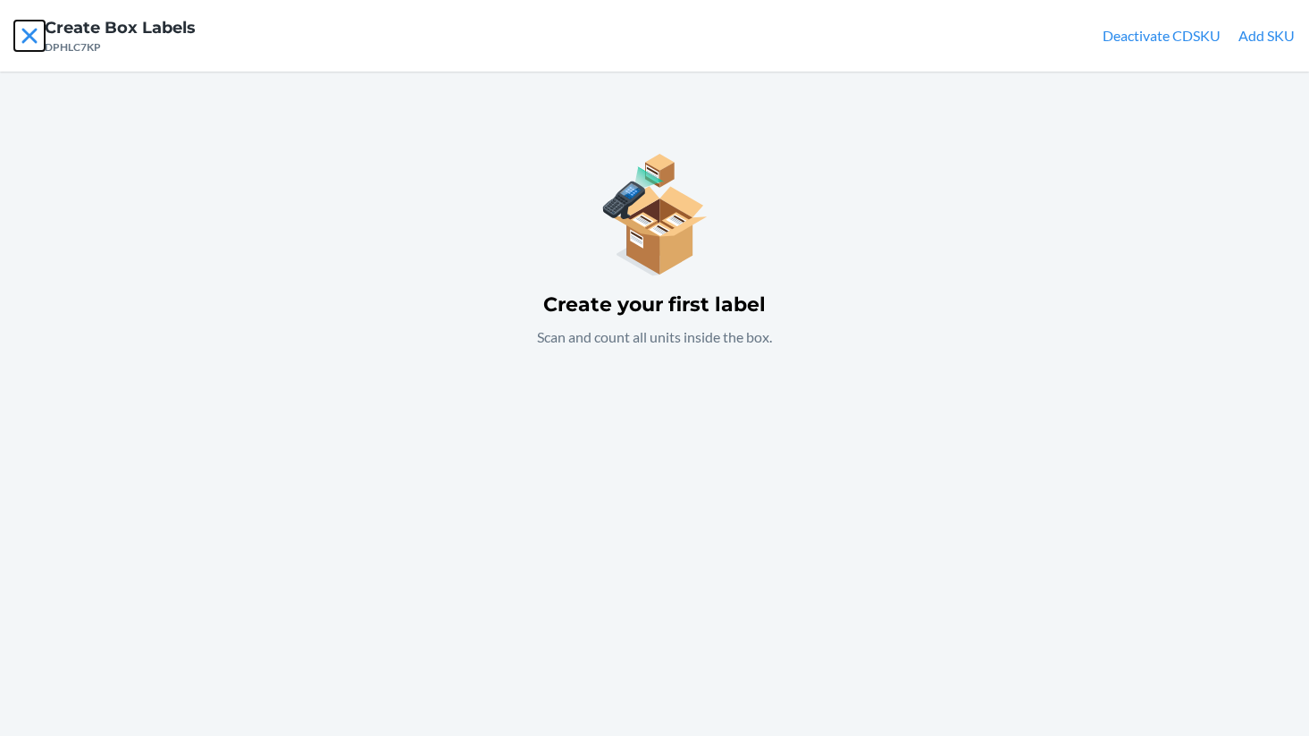
click at [35, 31] on icon at bounding box center [28, 35] width 15 height 15
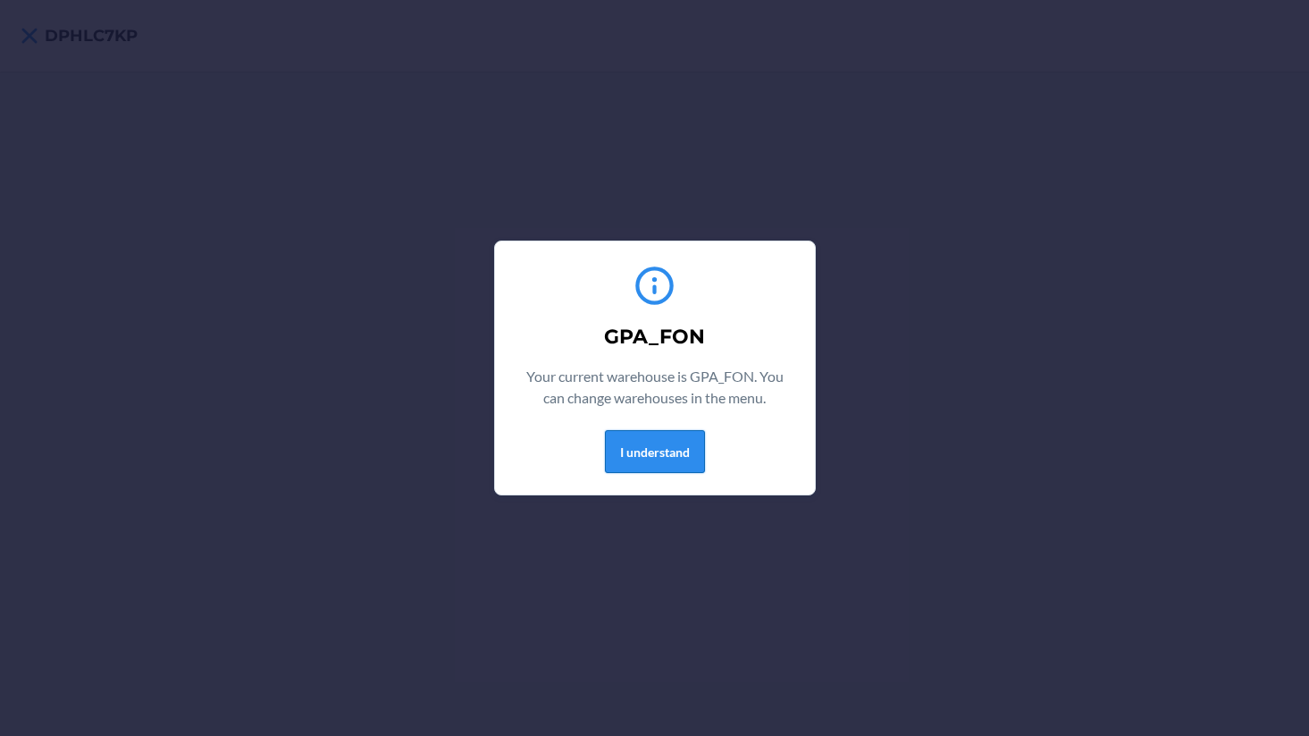
click at [628, 442] on button "I understand" at bounding box center [655, 451] width 100 height 43
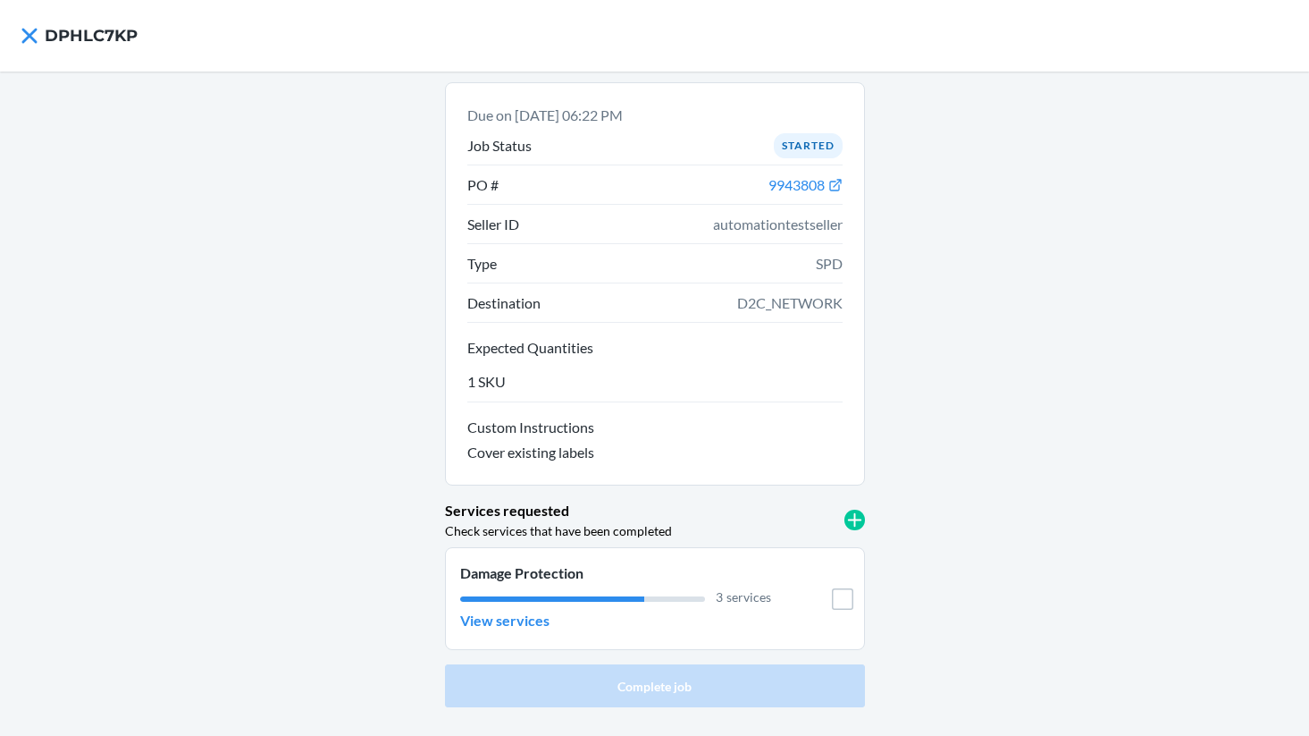
click at [692, 471] on div "Due on [DATE] 06:22 PM Job Status Started PO # 9943808 Seller ID automationtest…" at bounding box center [655, 283] width 420 height 403
click at [491, 628] on p "View services" at bounding box center [504, 620] width 89 height 21
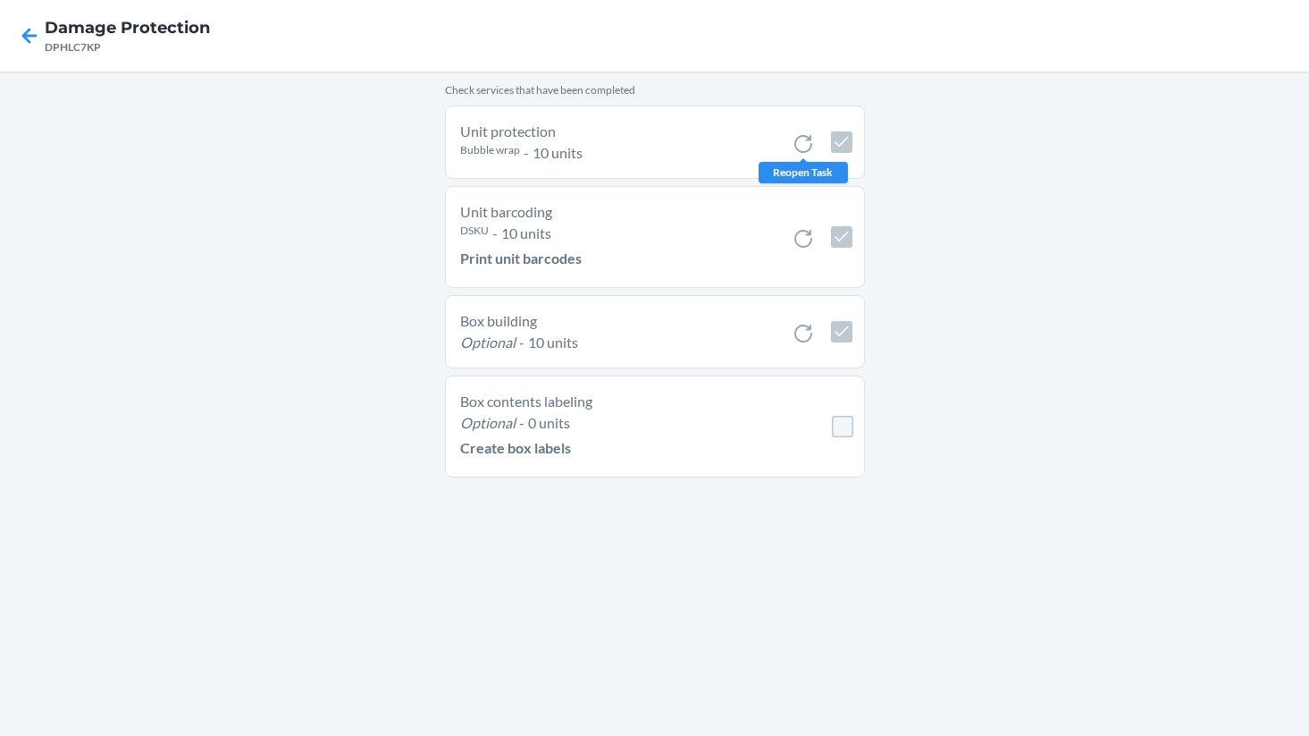
click at [798, 139] on icon at bounding box center [803, 143] width 21 height 21
click at [797, 251] on icon at bounding box center [803, 252] width 89 height 7
click at [802, 243] on icon at bounding box center [803, 238] width 21 height 21
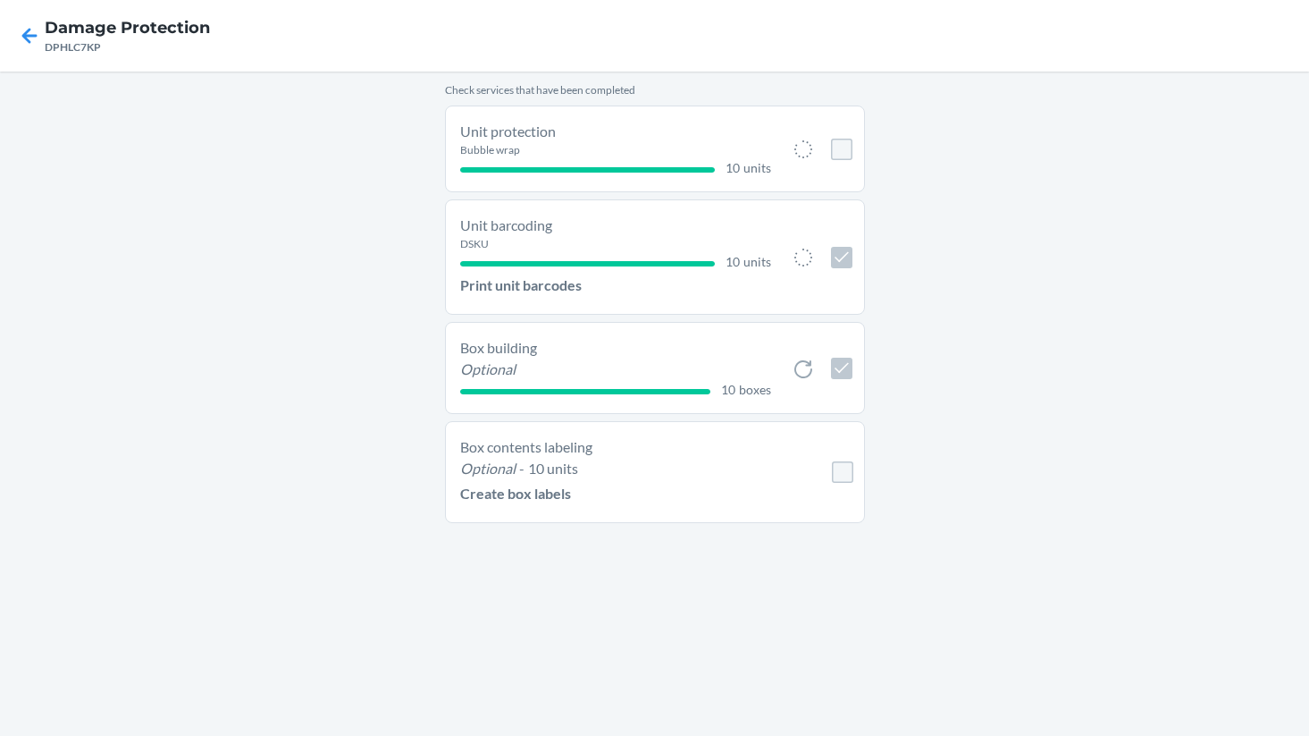
checkbox input "false"
click at [799, 369] on icon at bounding box center [803, 368] width 21 height 21
checkbox input "false"
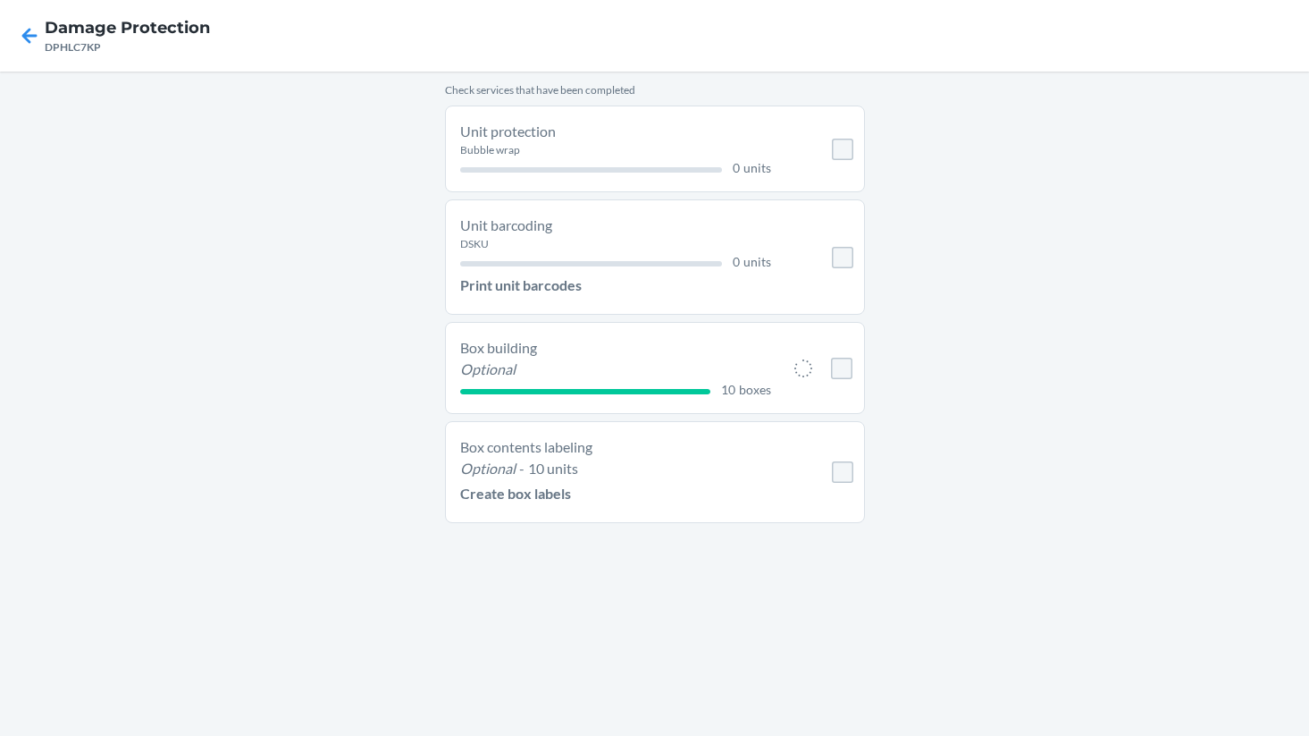
checkbox input "false"
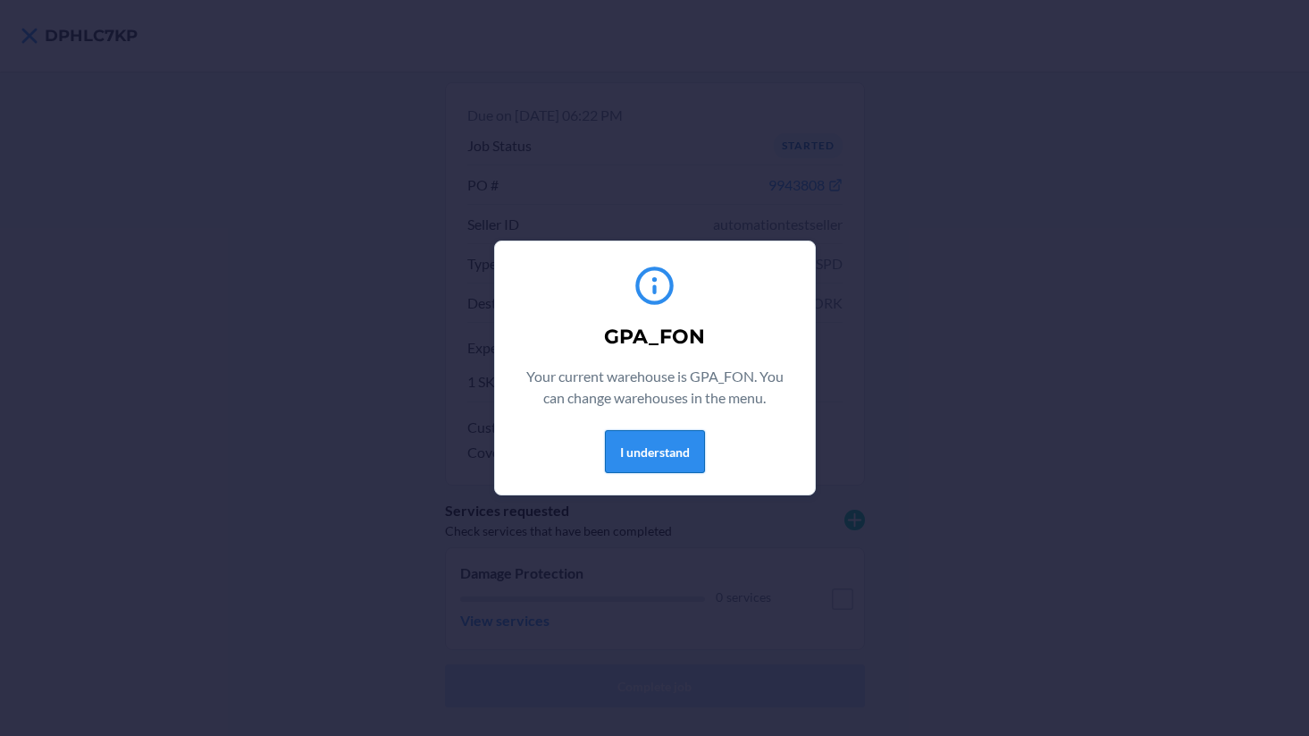
click at [630, 434] on button "I understand" at bounding box center [655, 451] width 100 height 43
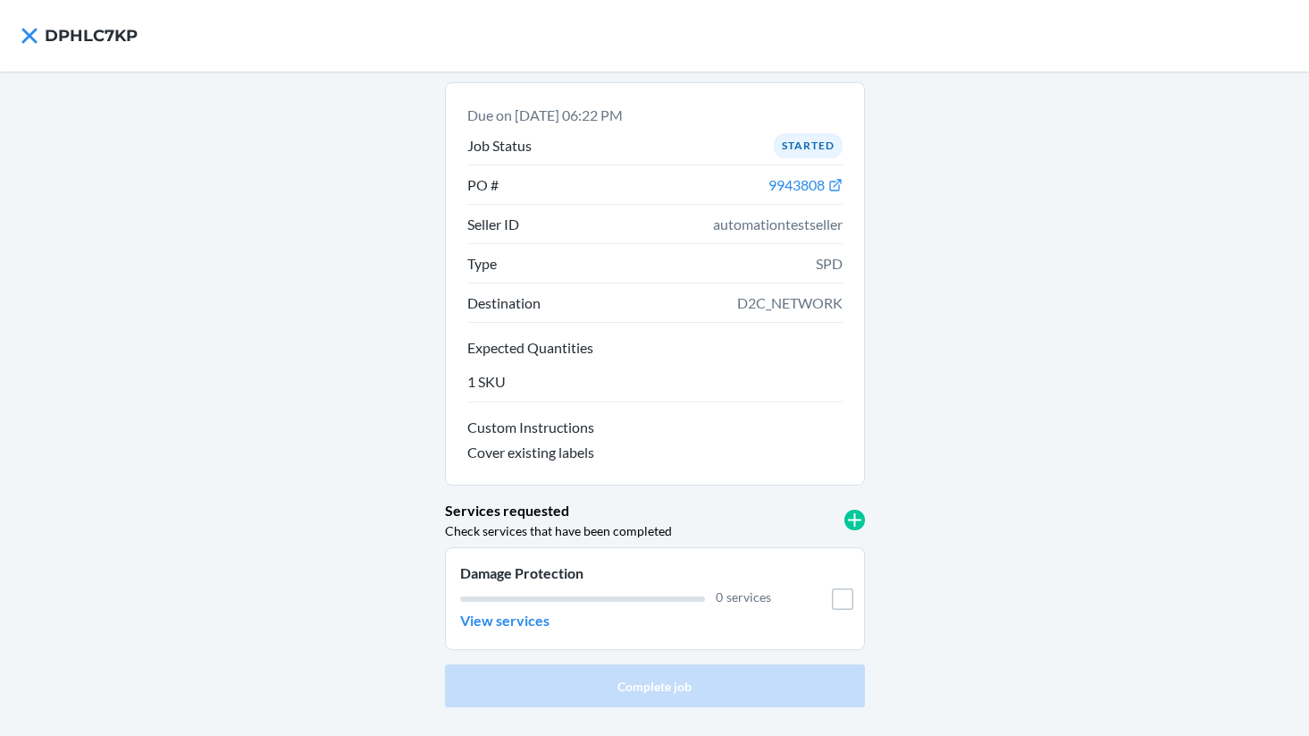
click at [524, 601] on div "0 services" at bounding box center [616, 596] width 312 height 19
click at [513, 615] on p "View services" at bounding box center [504, 620] width 89 height 21
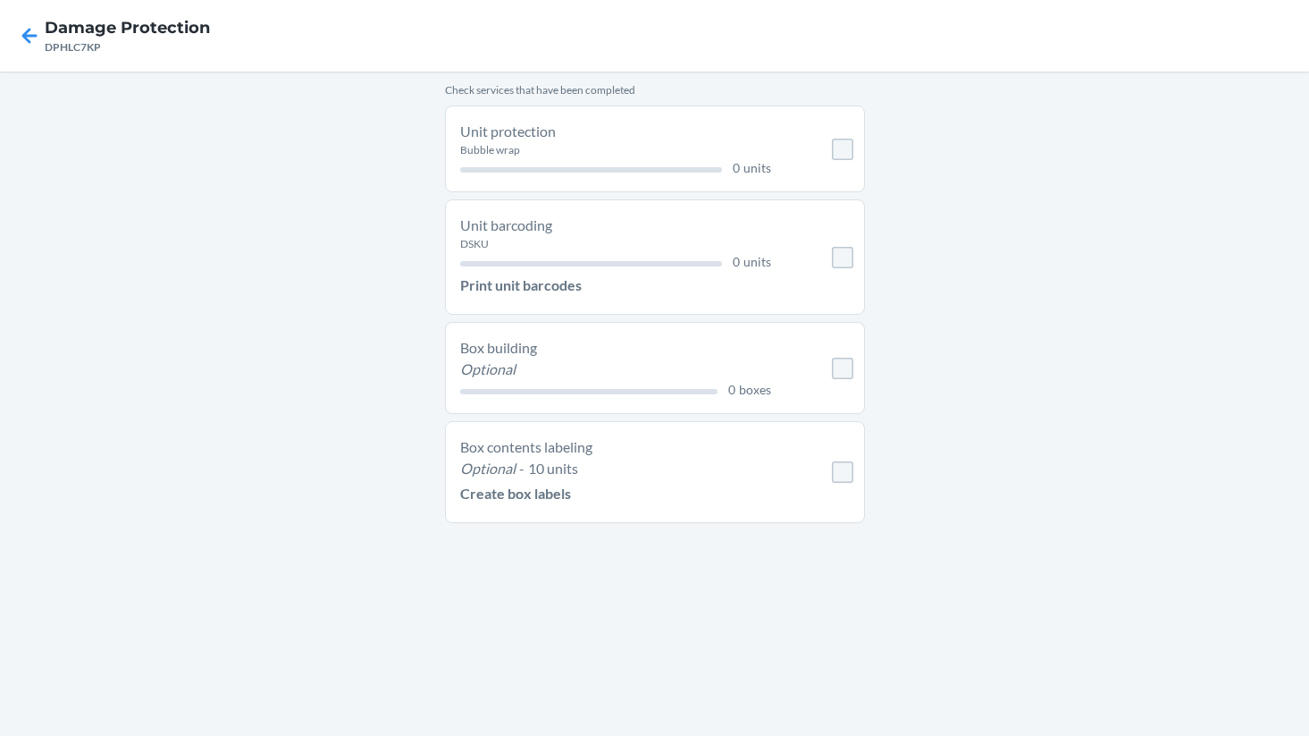
click at [827, 134] on li "Unit protection Bubble wrap 0 units" at bounding box center [655, 148] width 420 height 87
click at [860, 139] on li "Unit protection Bubble wrap 0 units" at bounding box center [655, 148] width 420 height 87
click at [841, 154] on input "checkbox" at bounding box center [842, 149] width 21 height 21
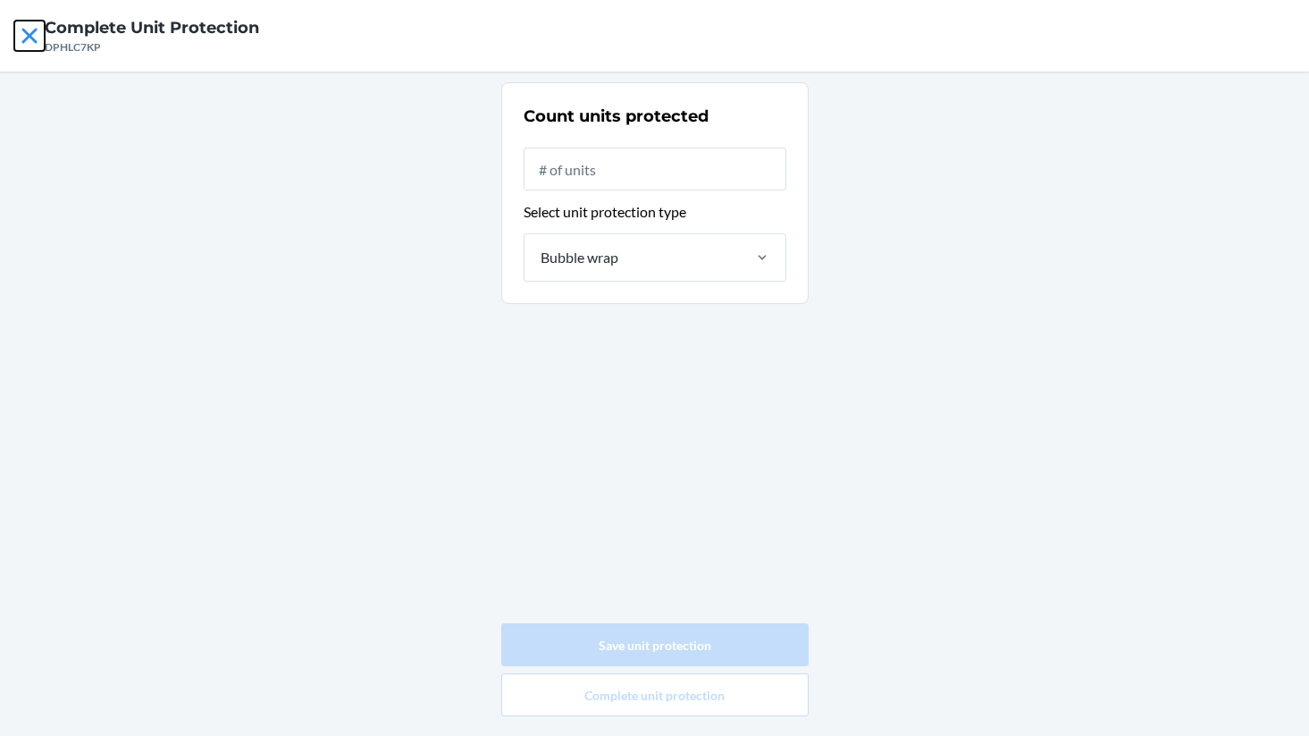
click at [37, 32] on icon at bounding box center [29, 36] width 30 height 30
